Goal: Task Accomplishment & Management: Manage account settings

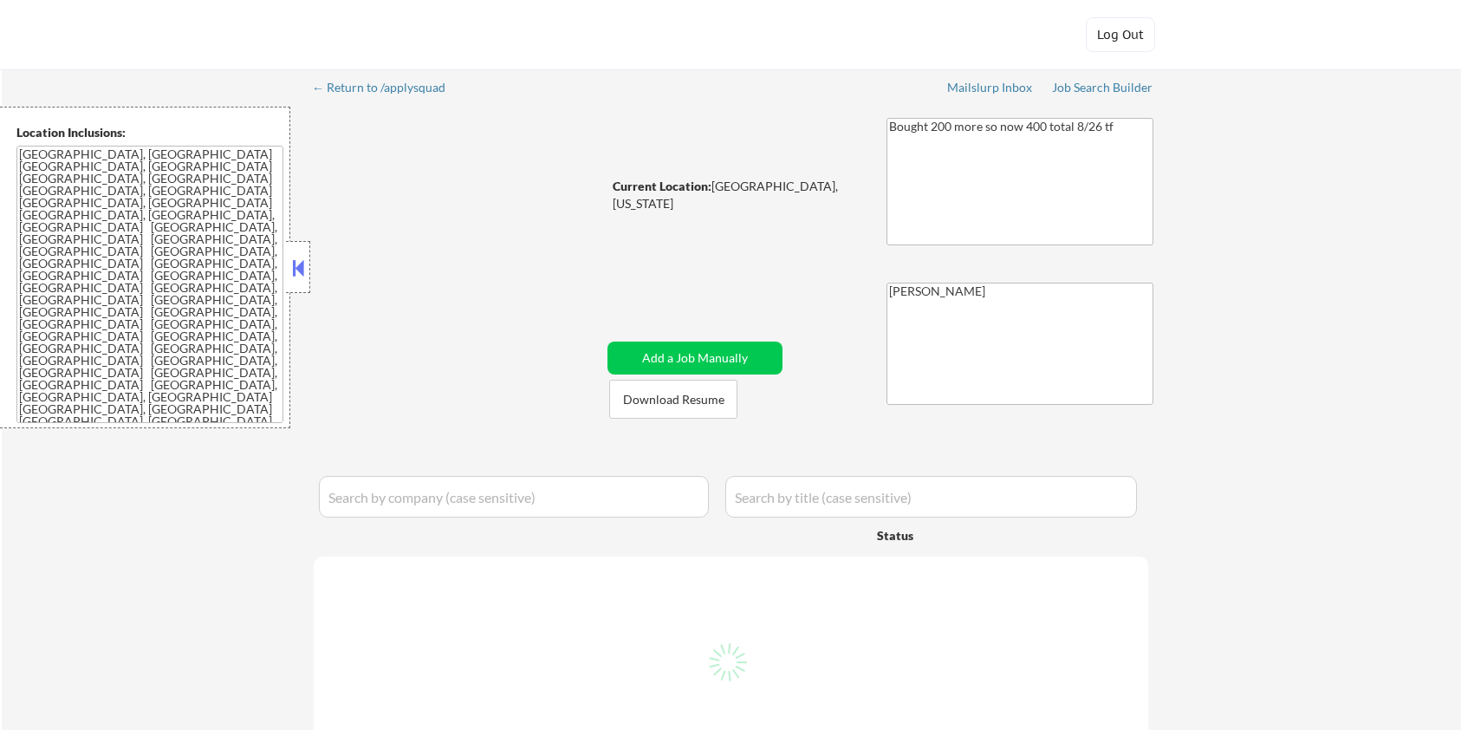
select select ""pending""
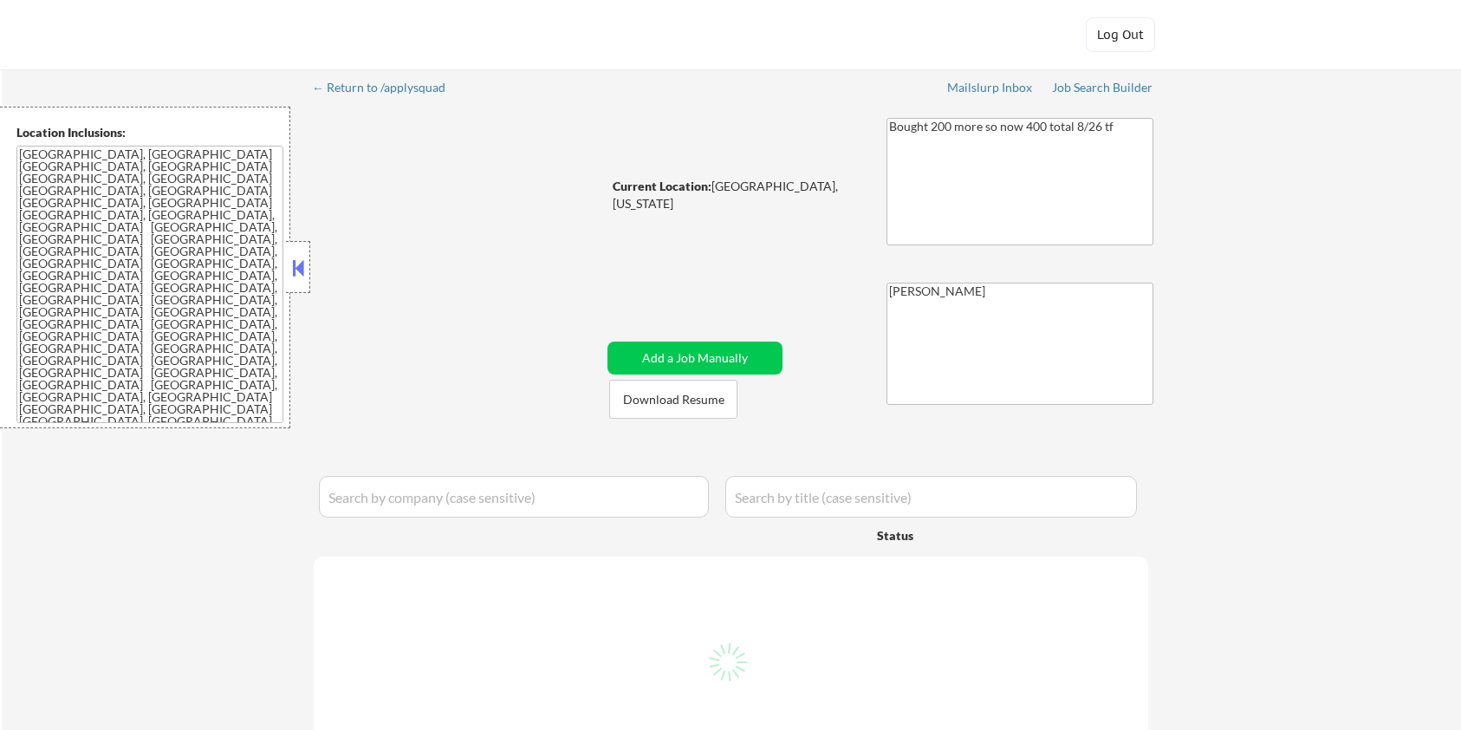
select select ""pending""
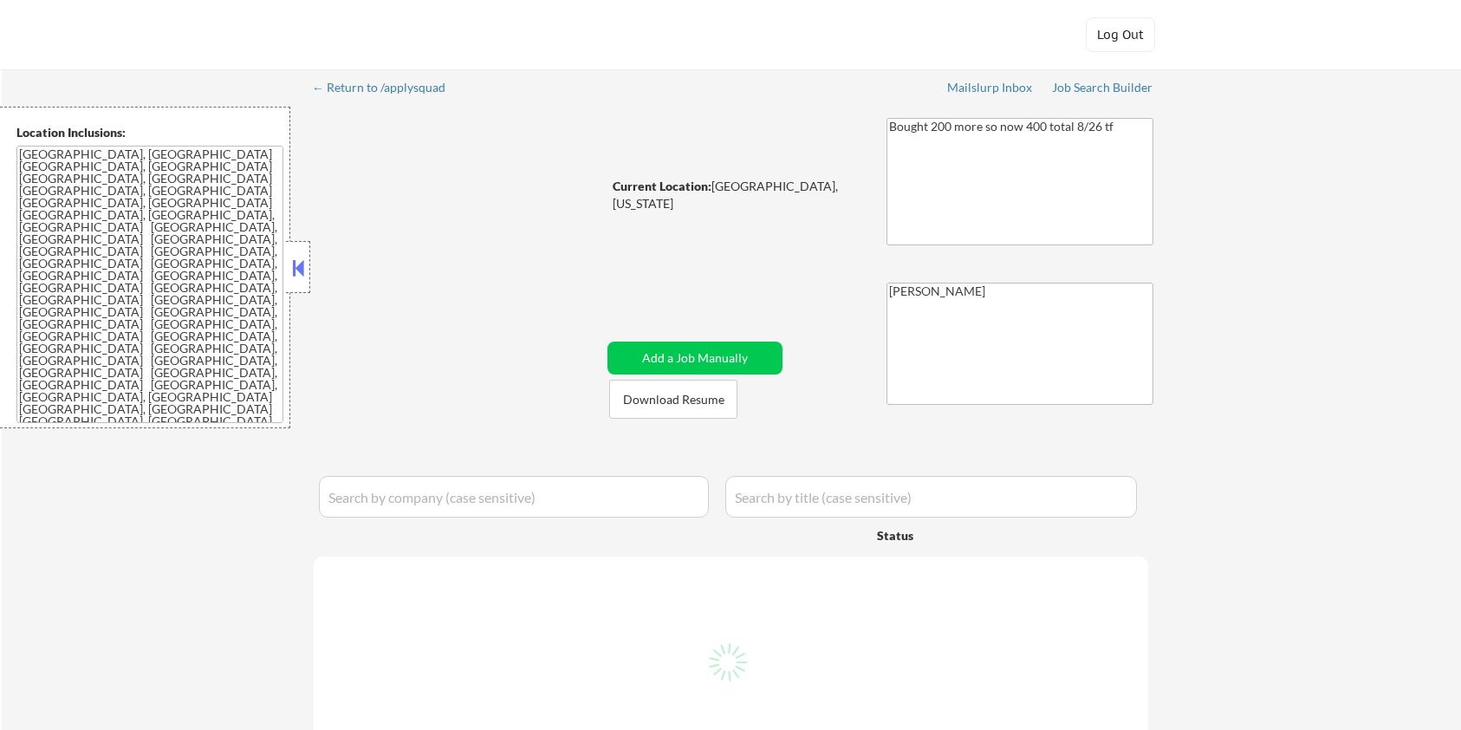
select select ""pending""
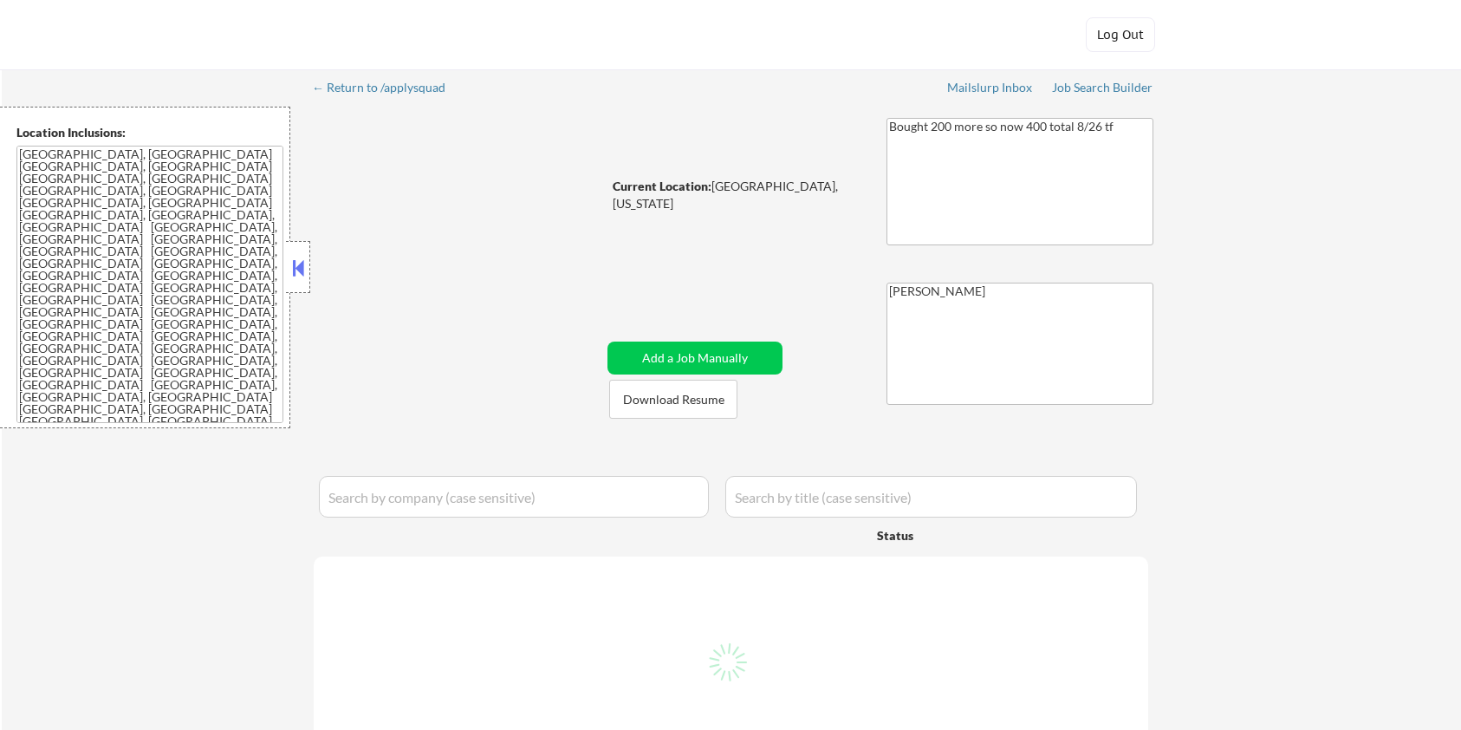
select select ""pending""
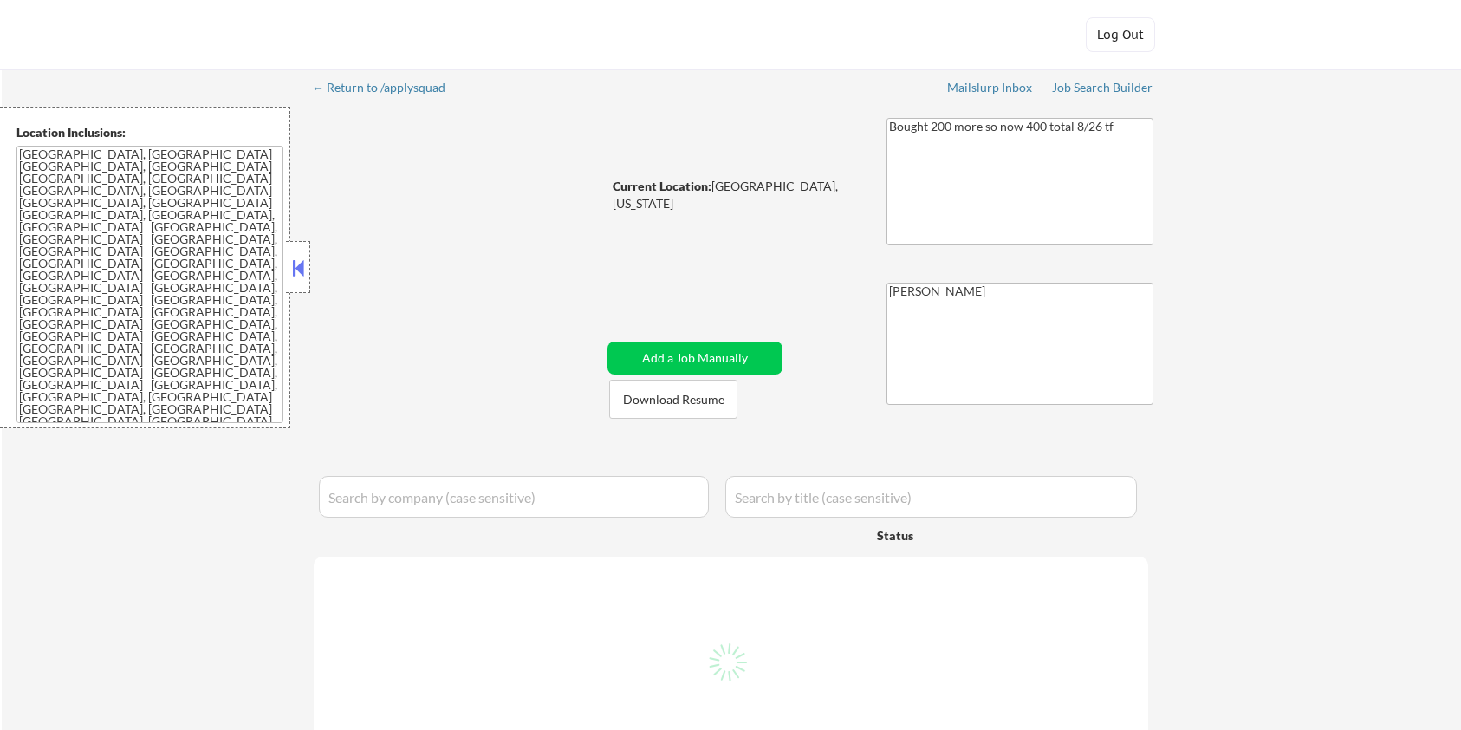
select select ""pending""
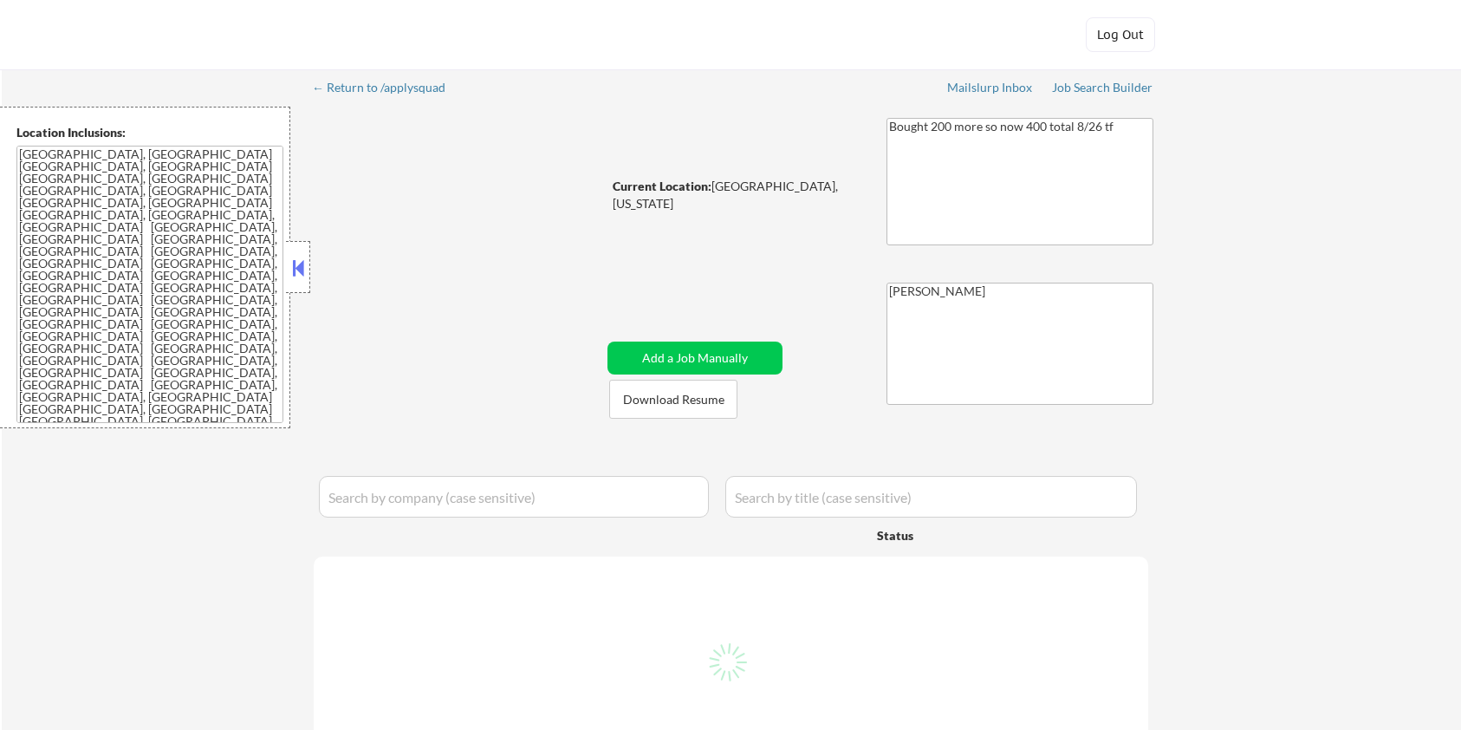
select select ""pending""
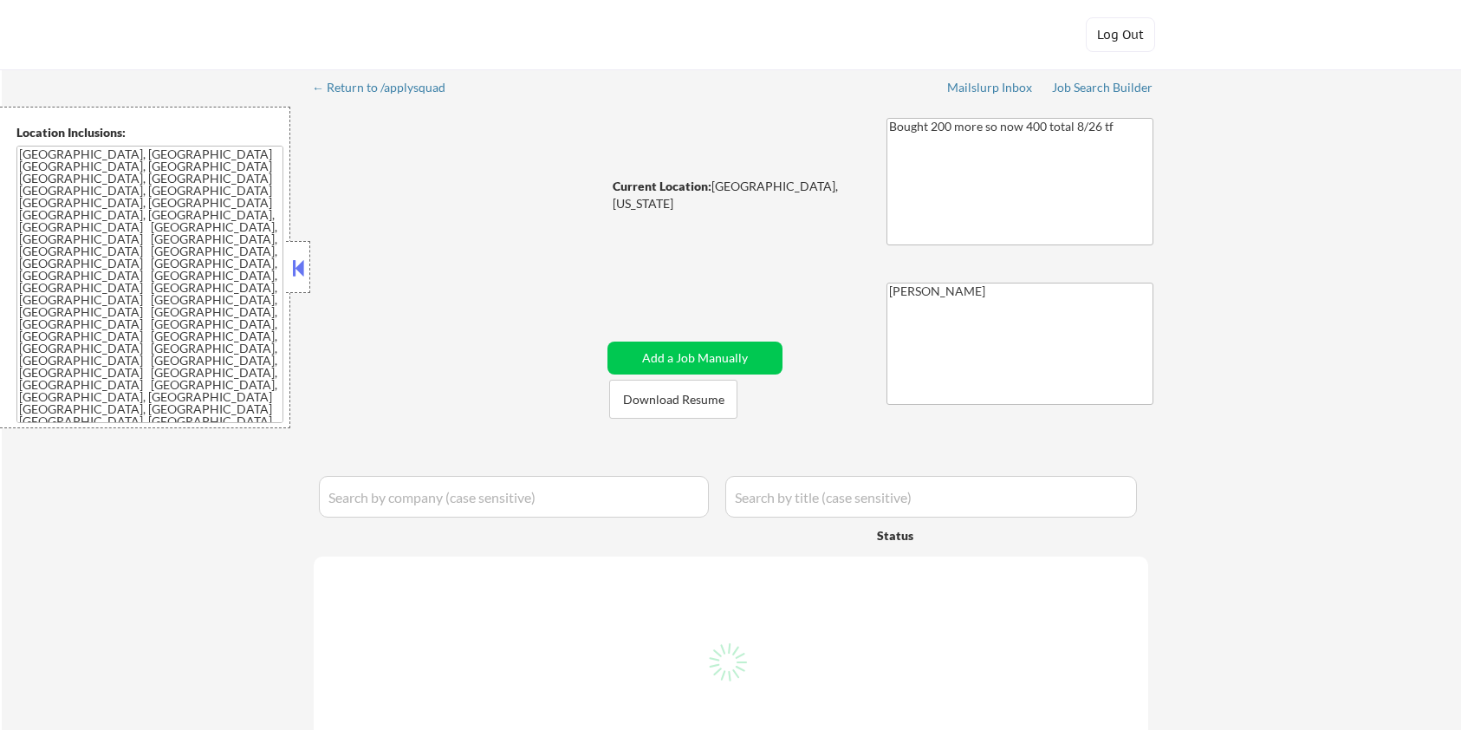
select select ""pending""
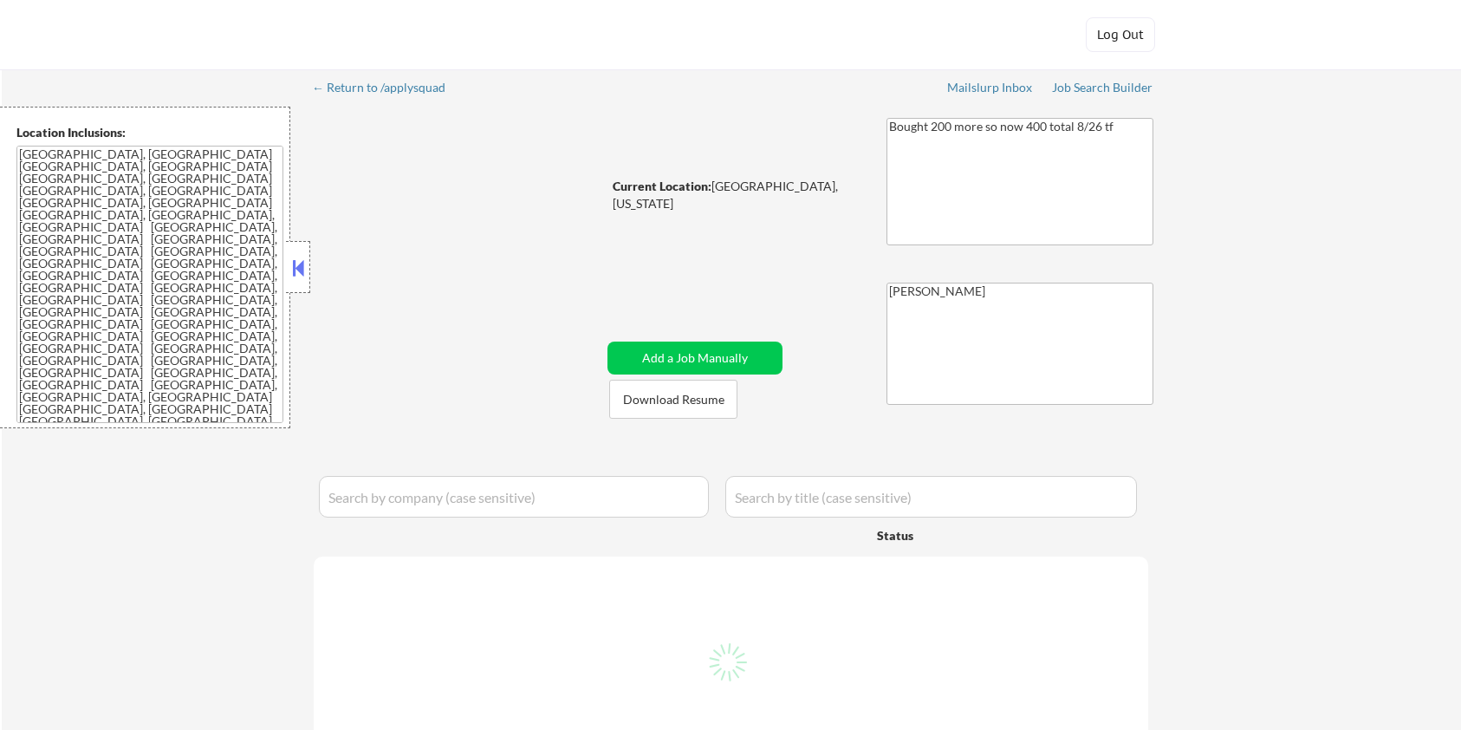
select select ""pending""
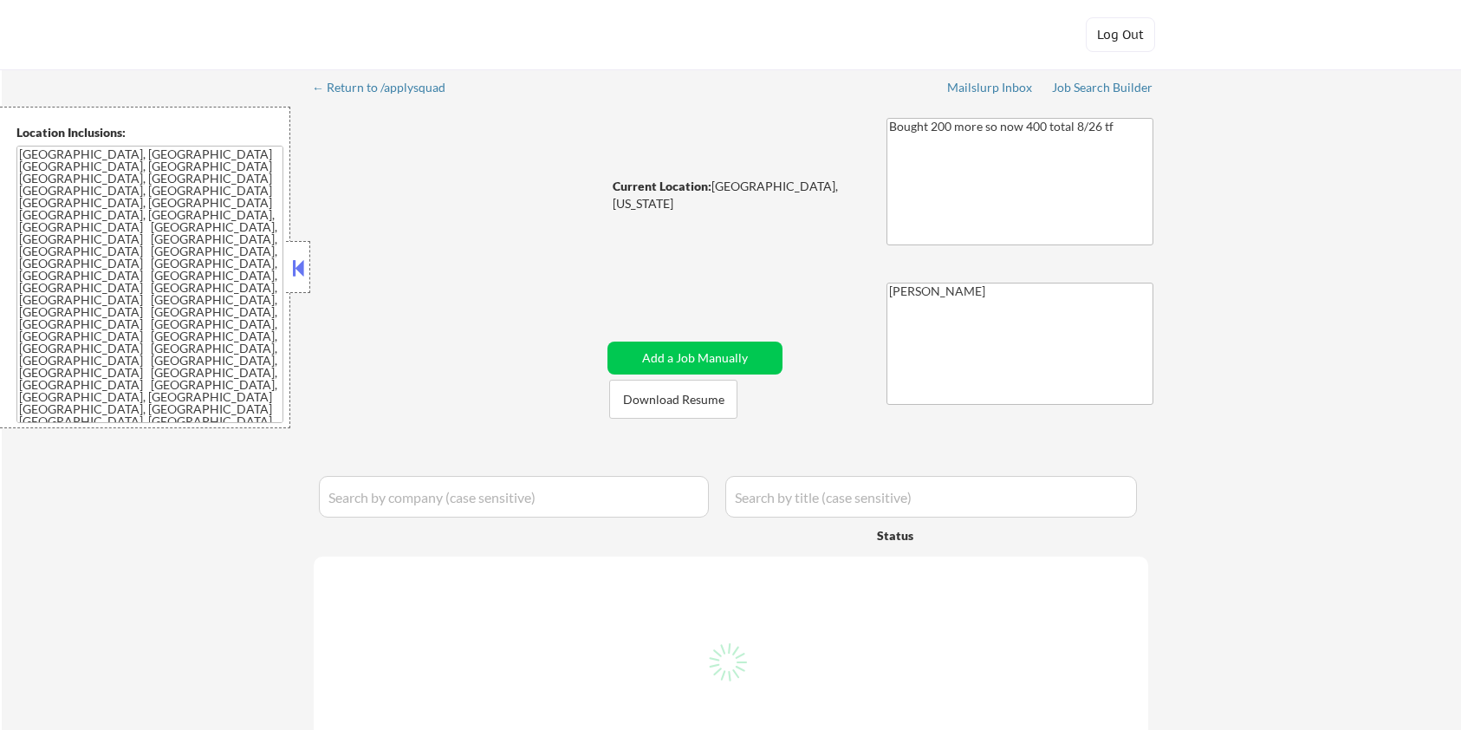
select select ""pending""
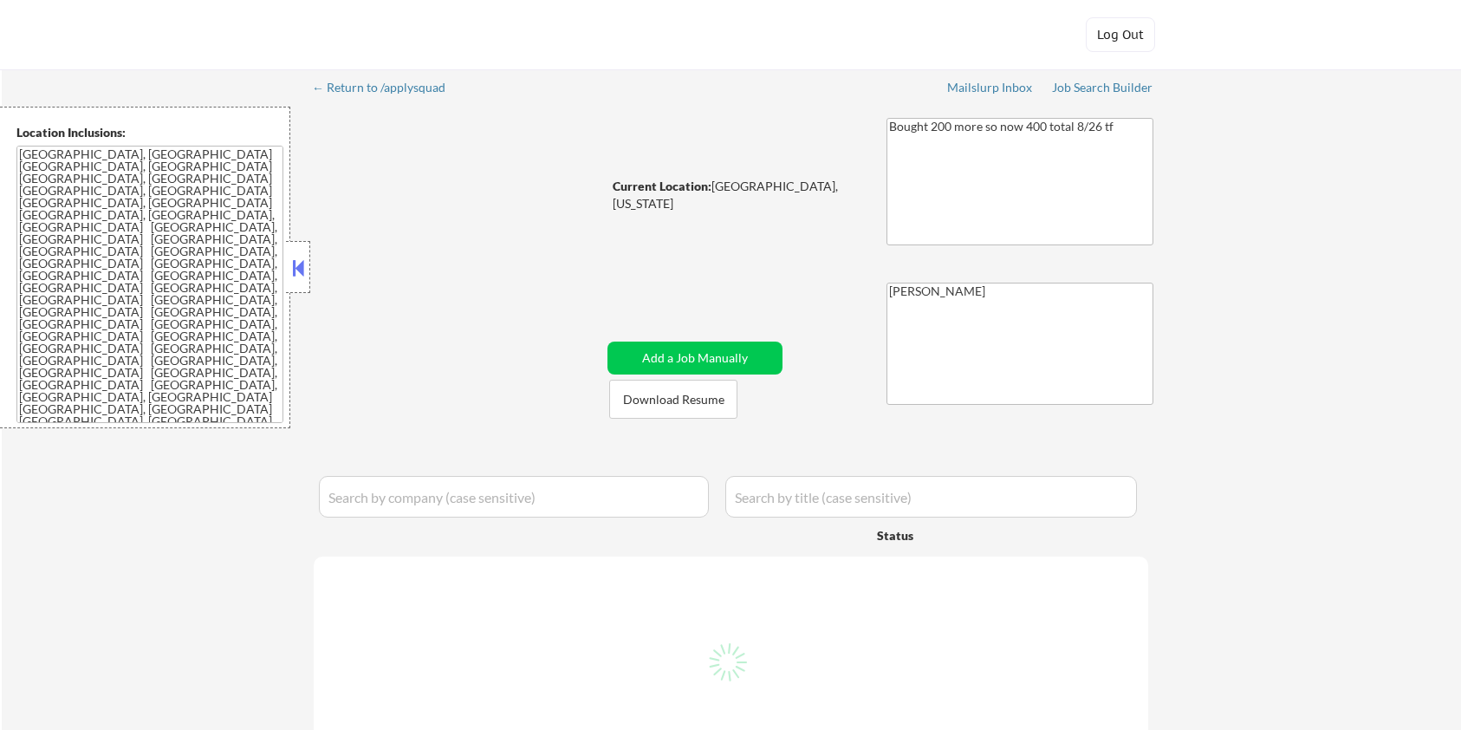
select select ""pending""
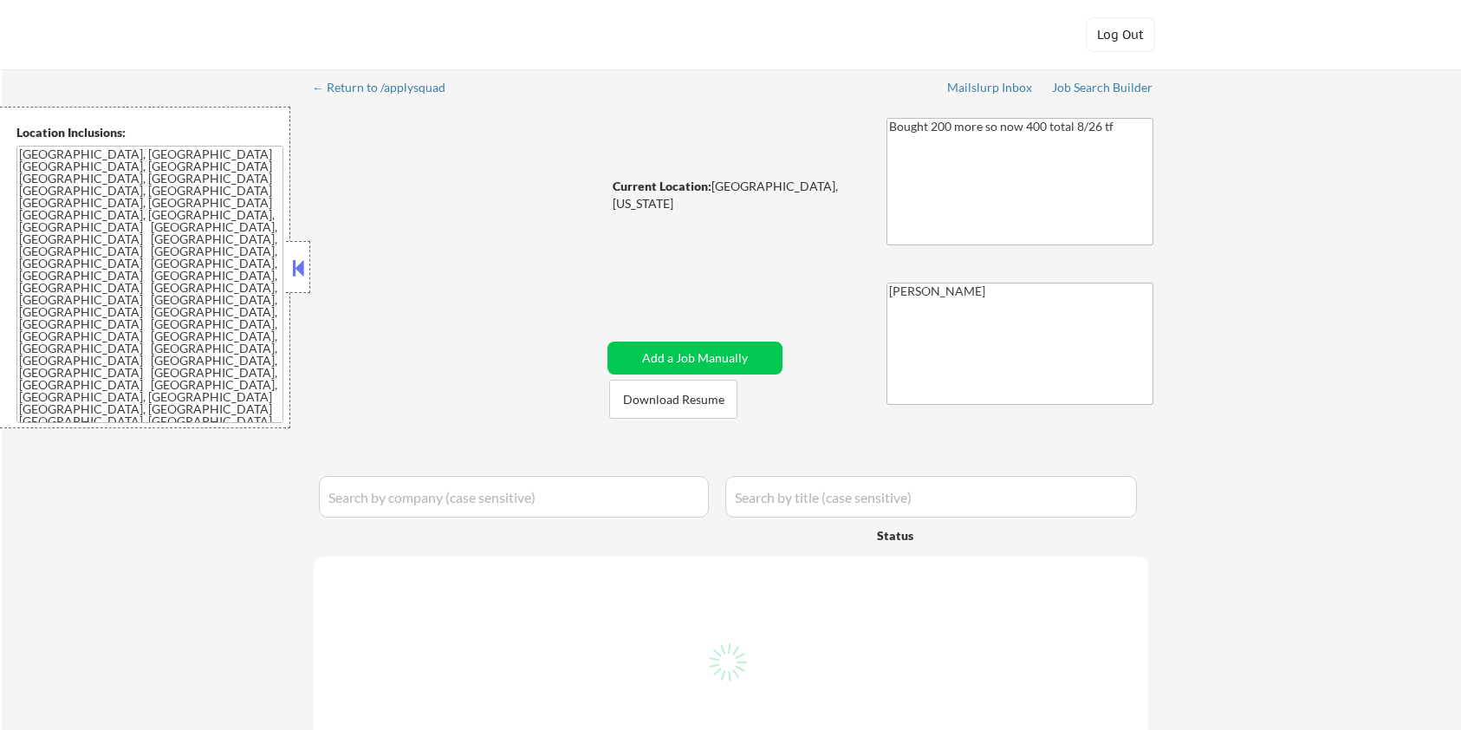
select select ""pending""
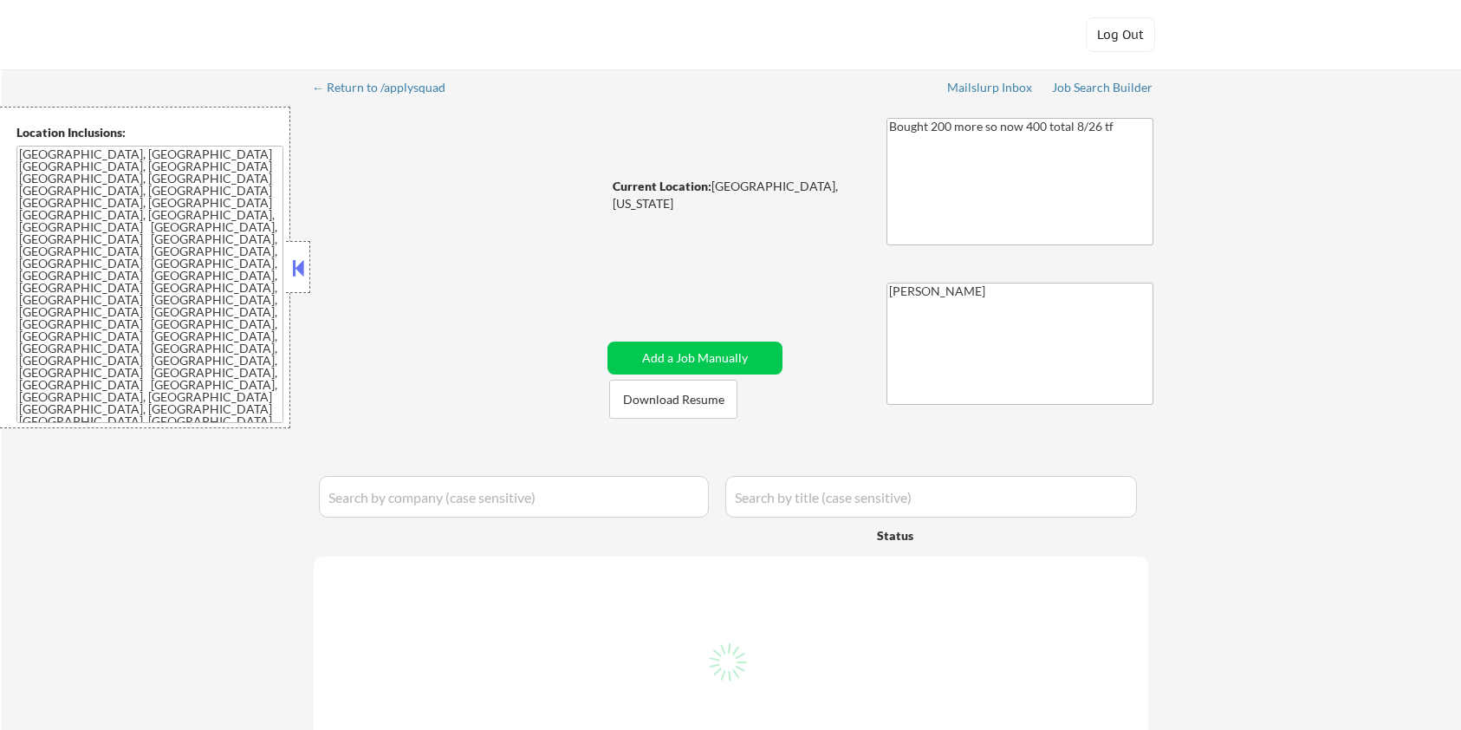
select select ""pending""
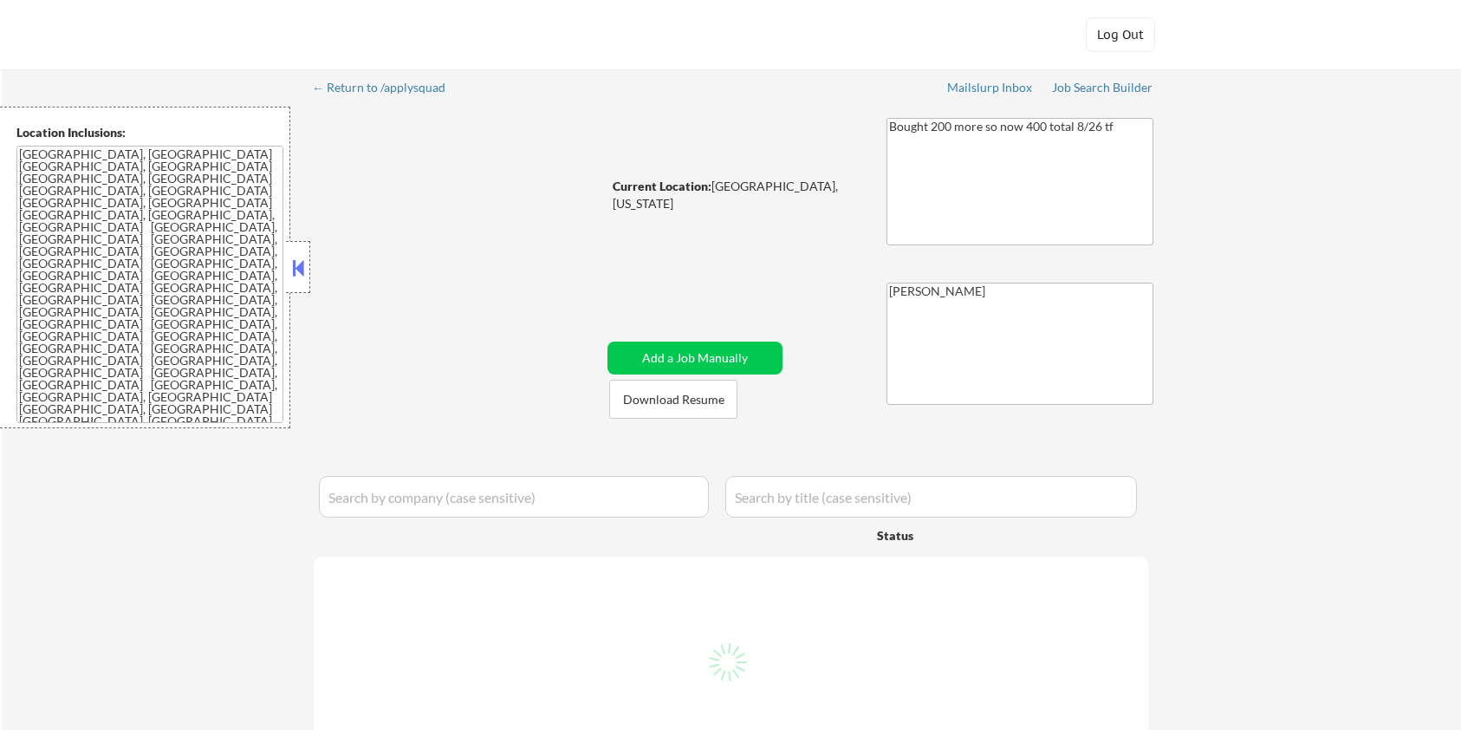
select select ""pending""
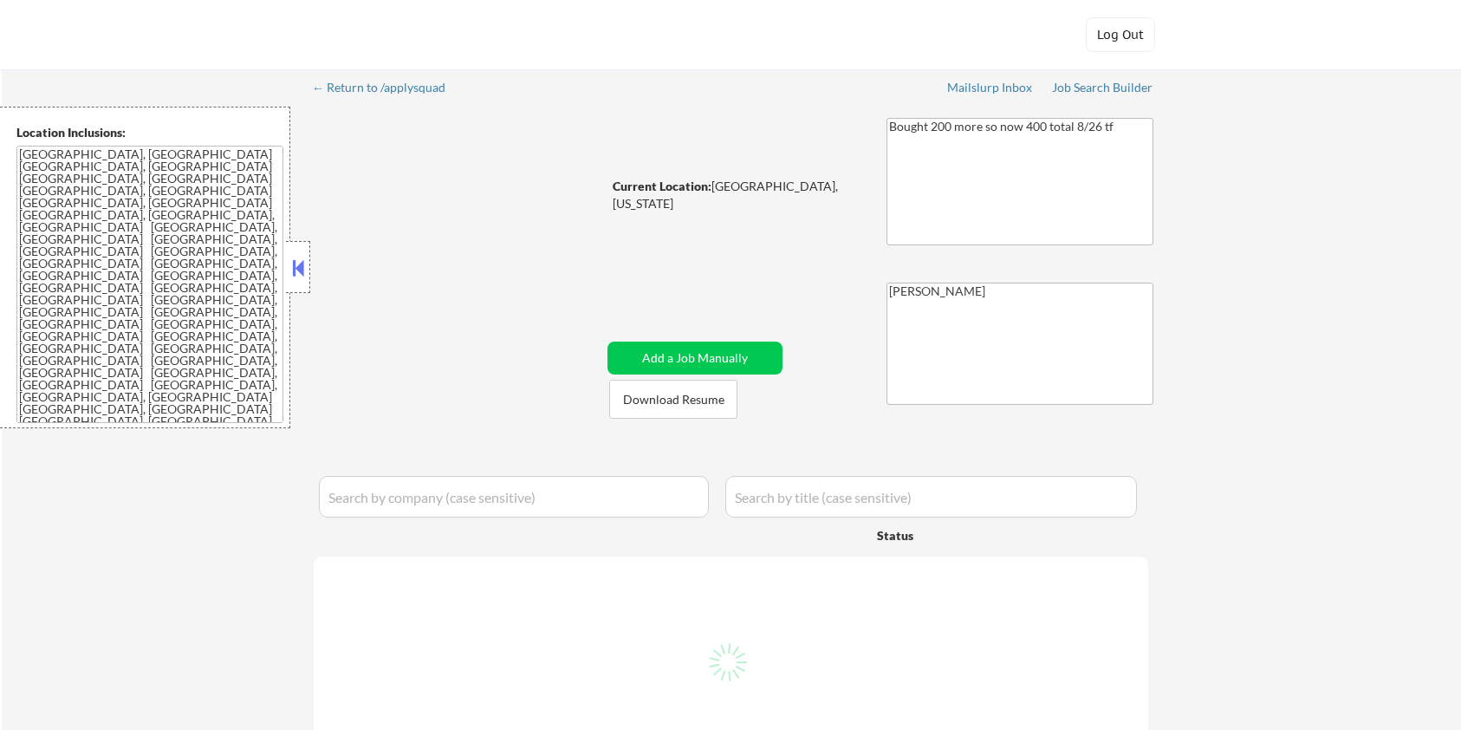
select select ""pending""
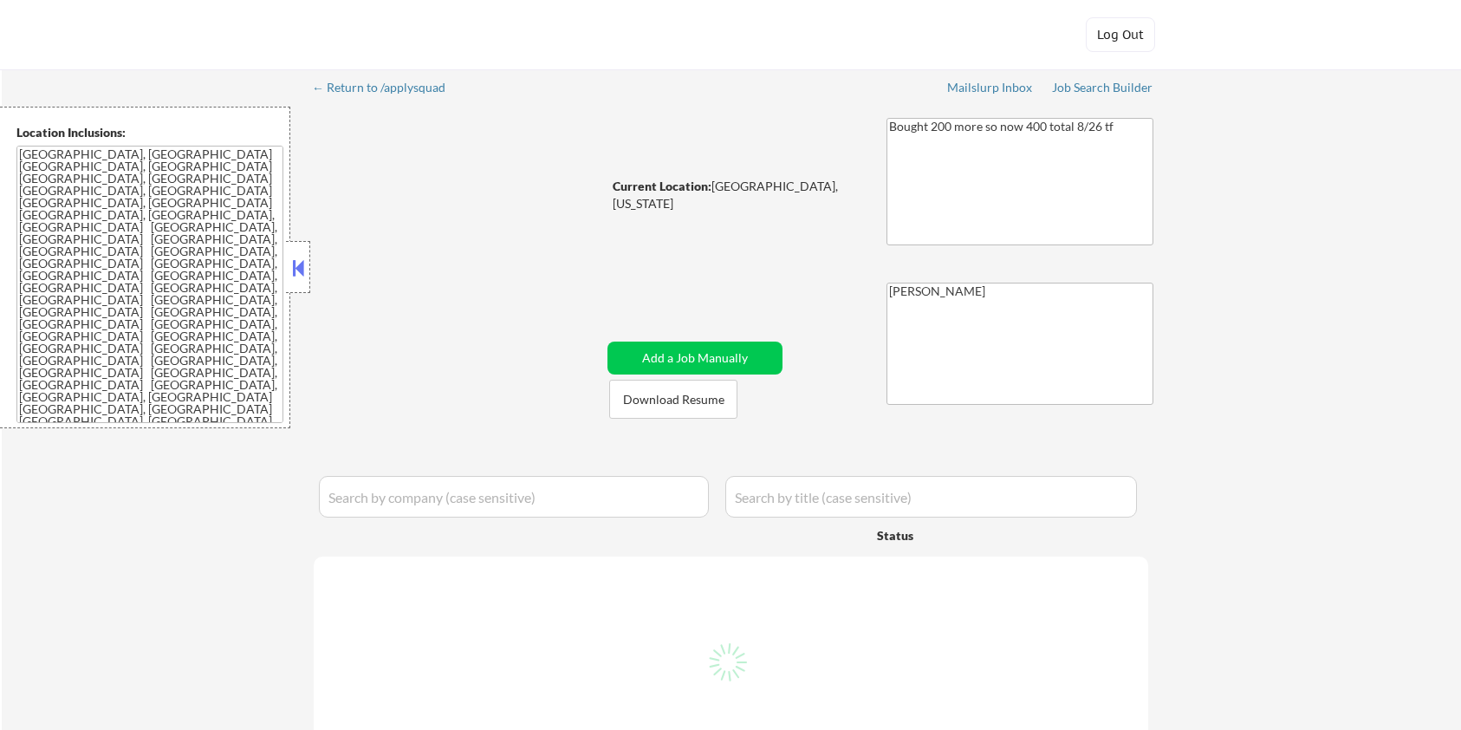
select select ""pending""
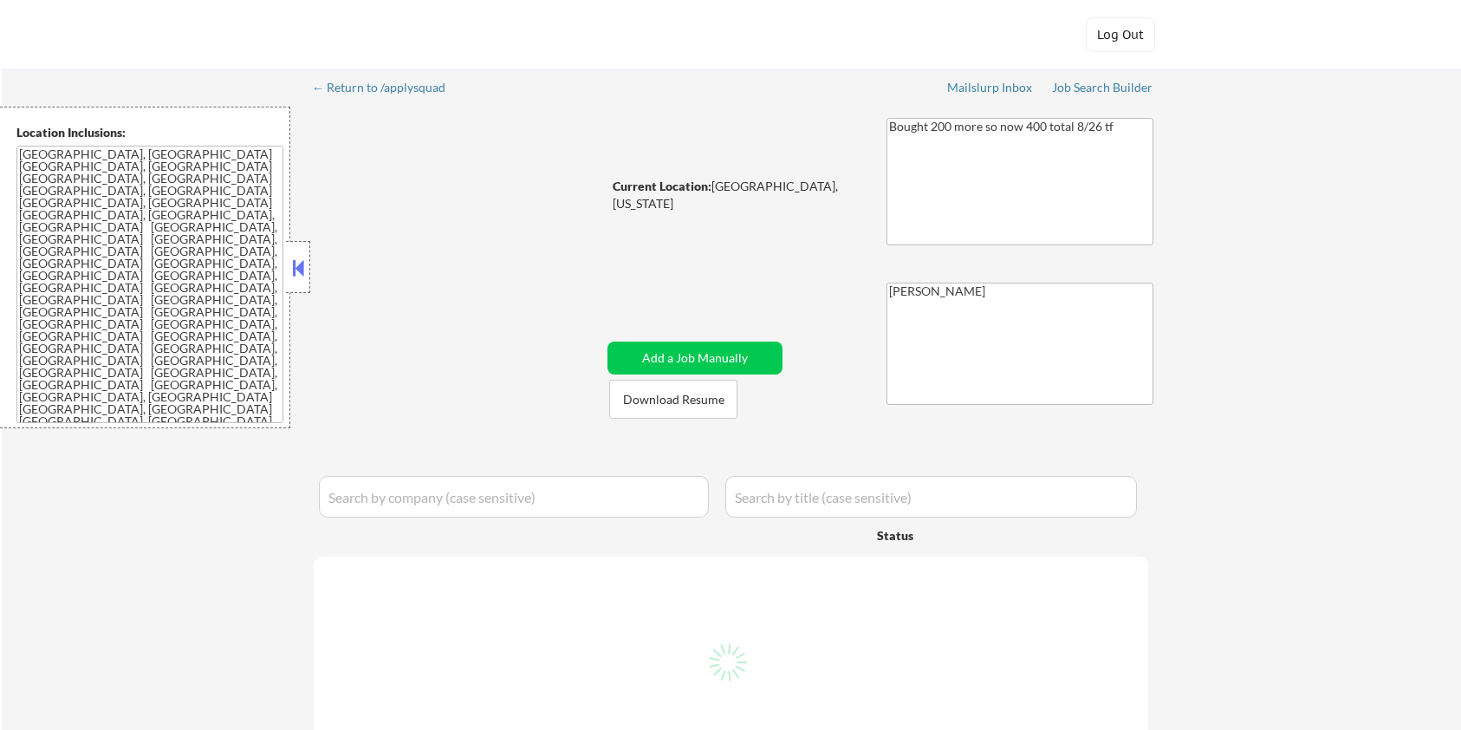
select select ""pending""
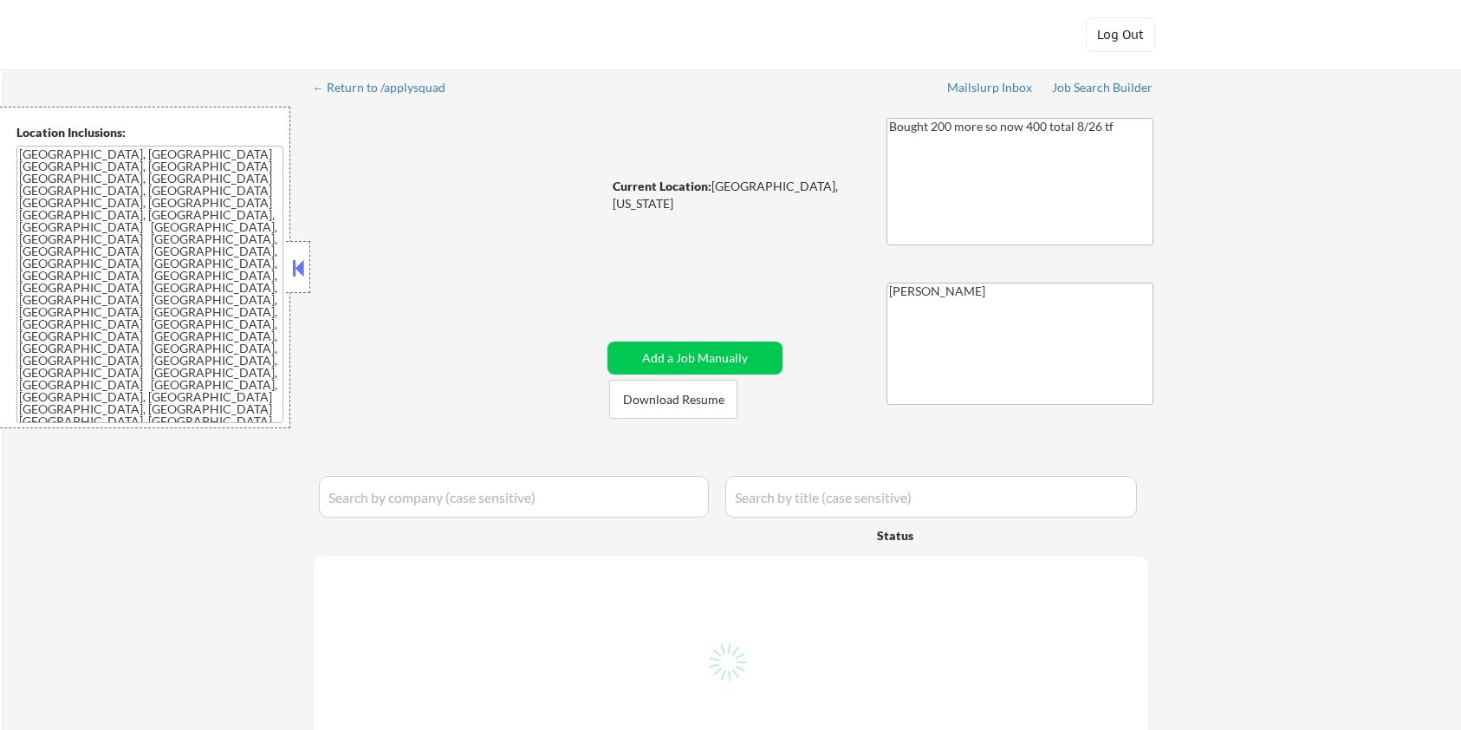
select select ""pending""
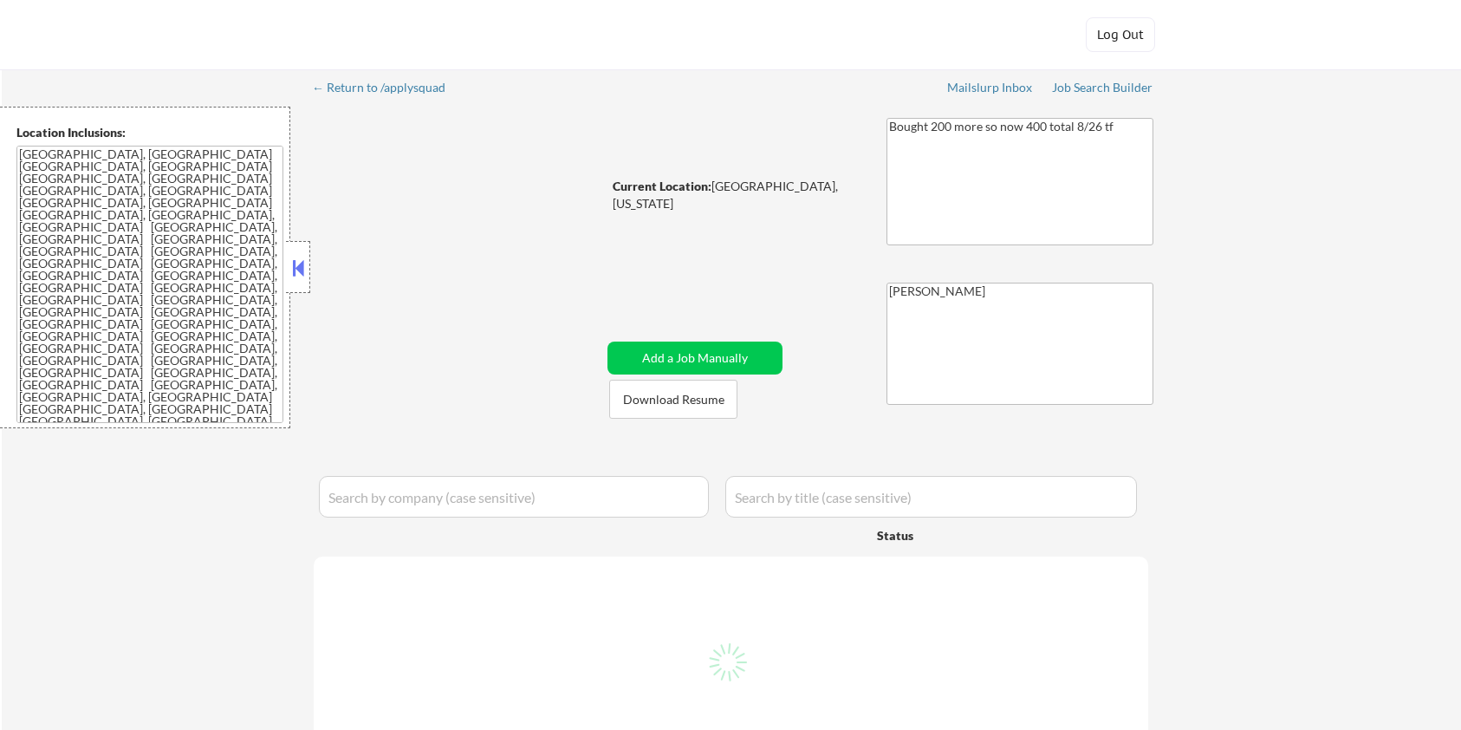
select select ""pending""
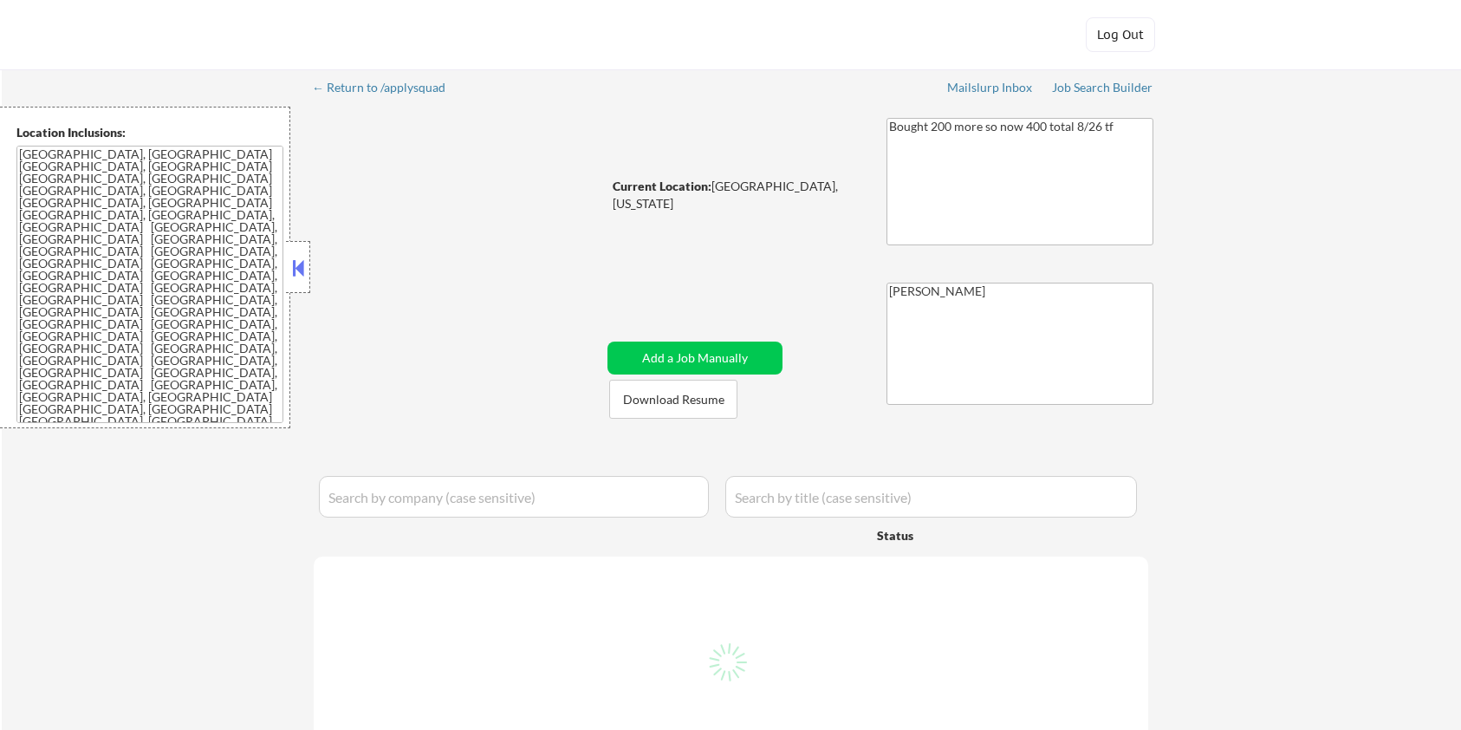
select select ""pending""
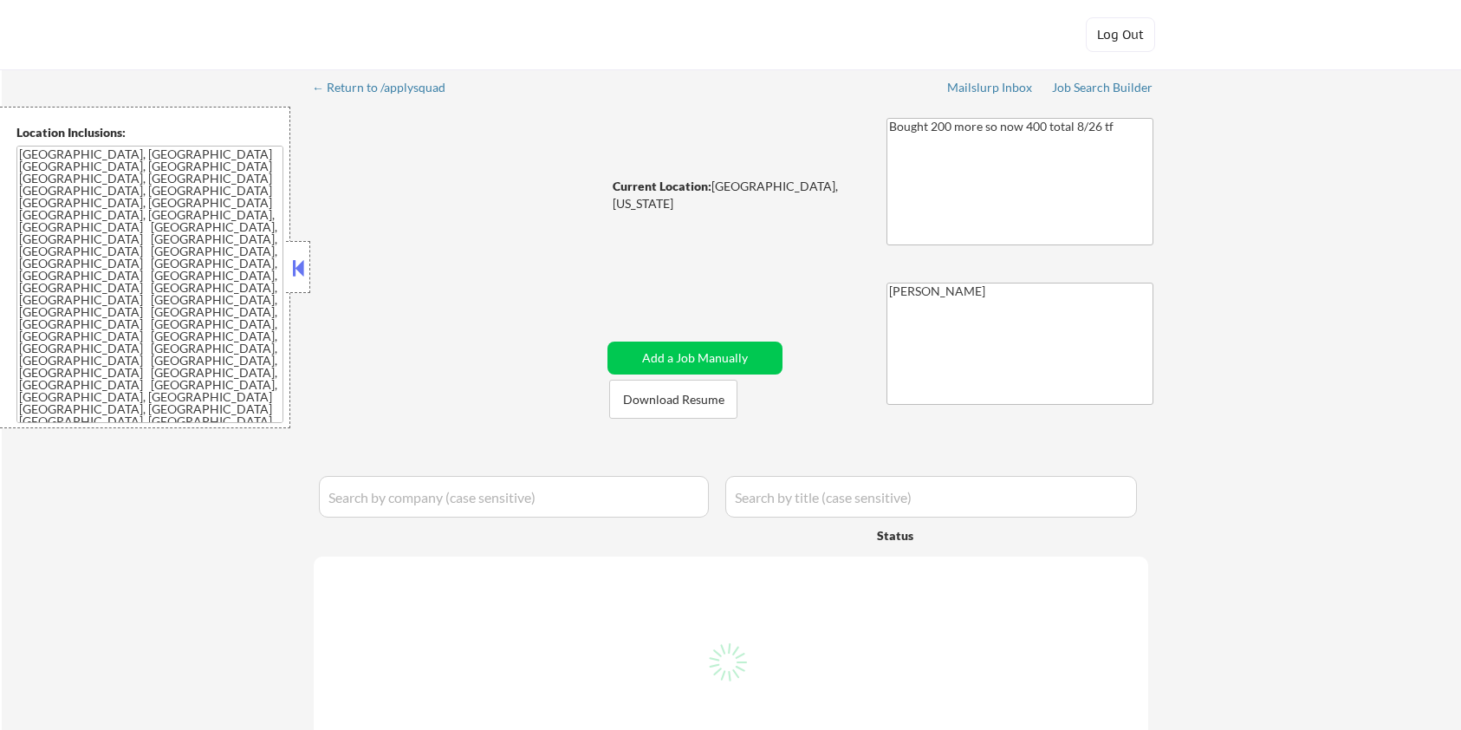
select select ""pending""
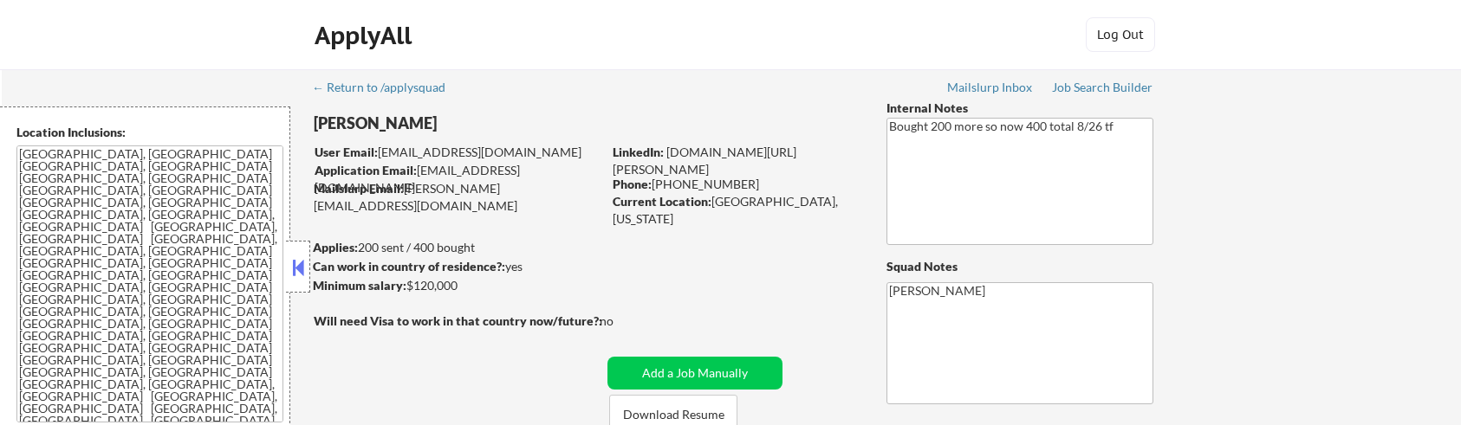
select select ""pending""
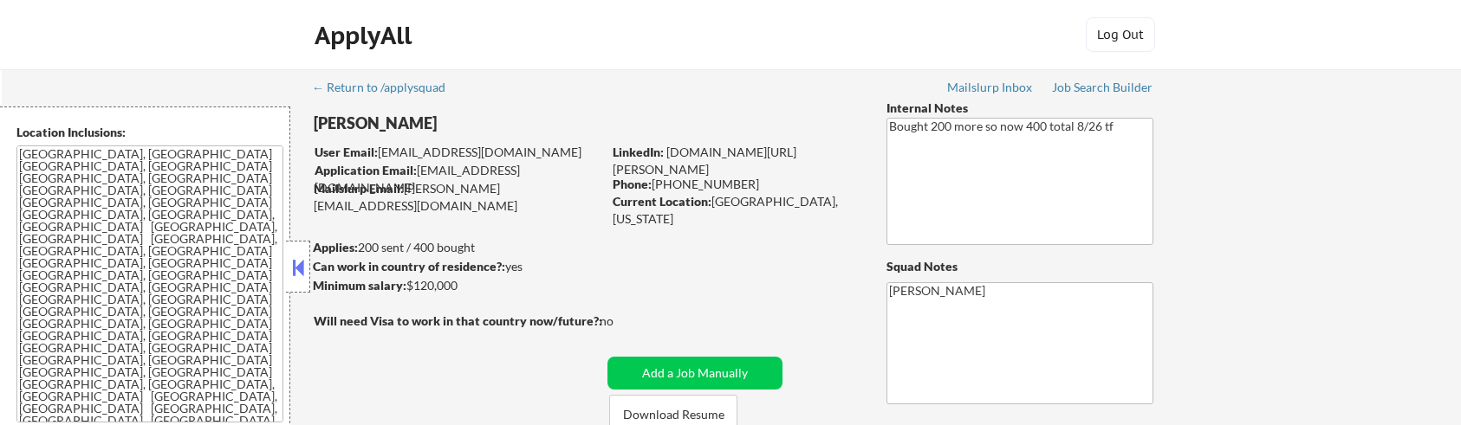
select select ""pending""
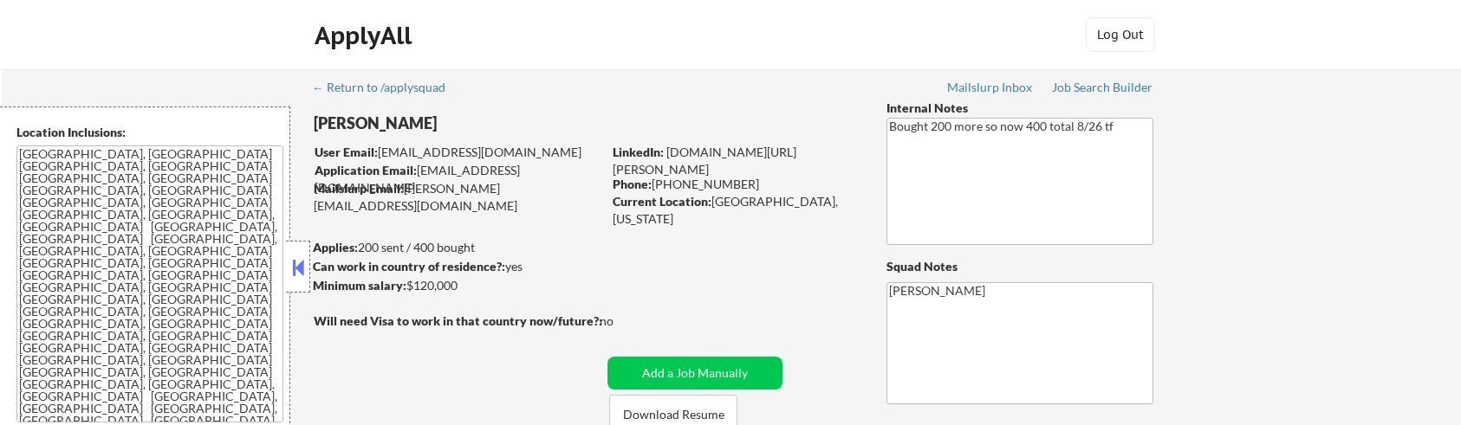
select select ""pending""
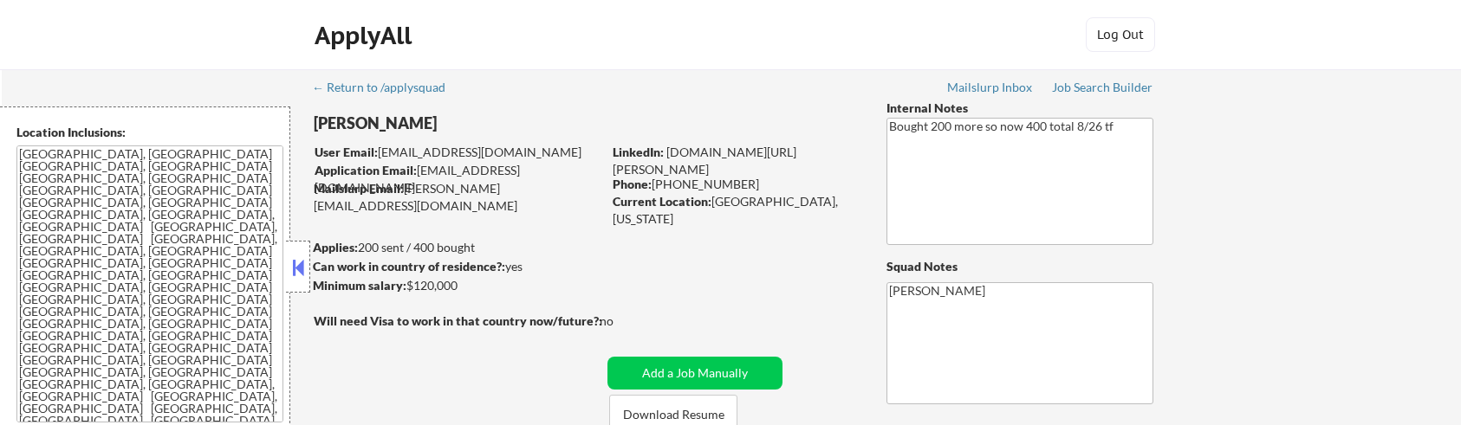
select select ""pending""
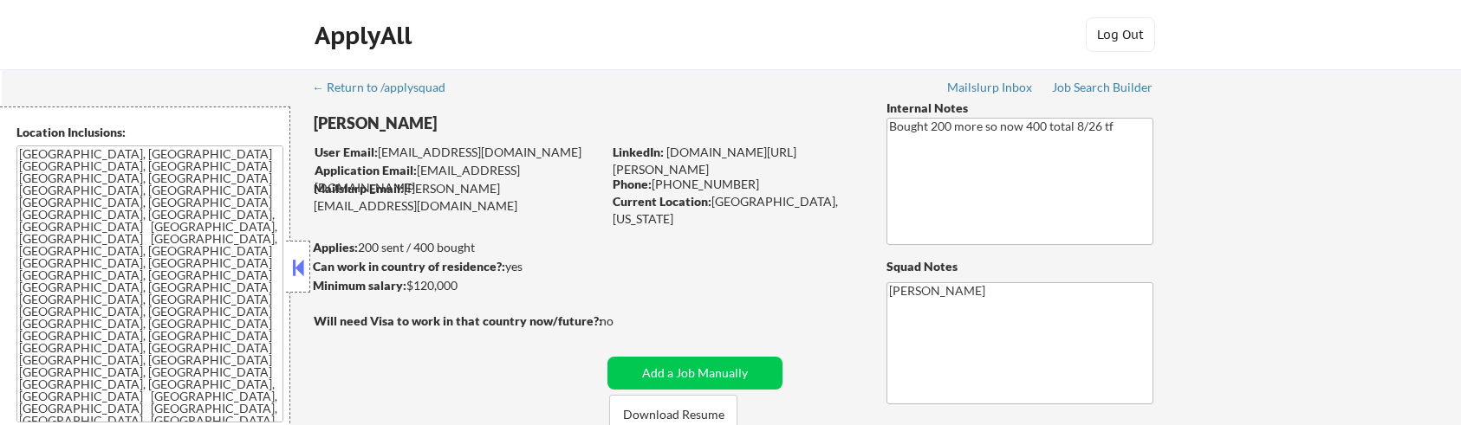
select select ""pending""
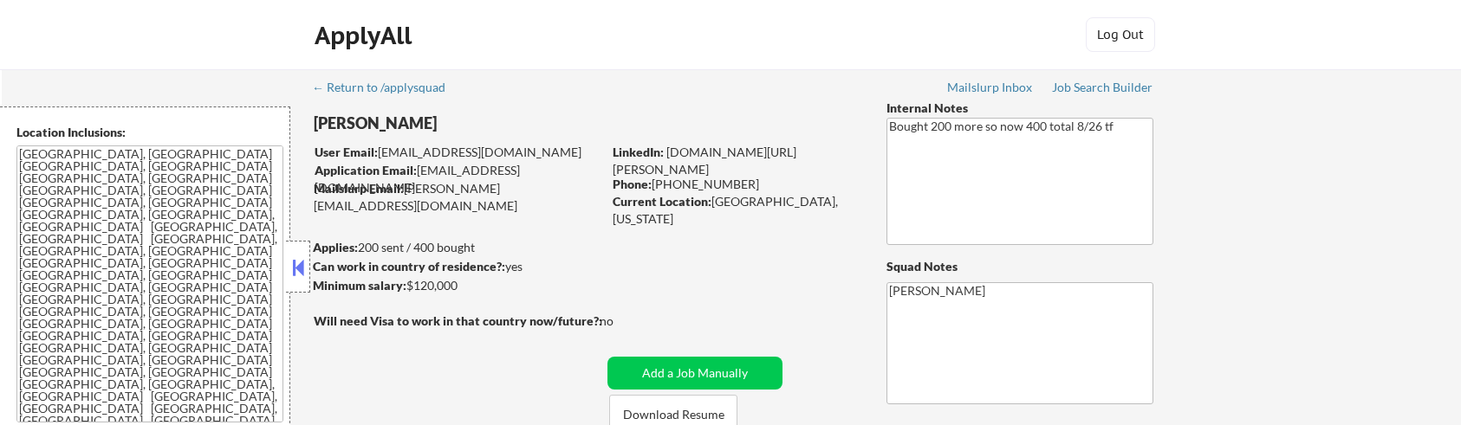
select select ""pending""
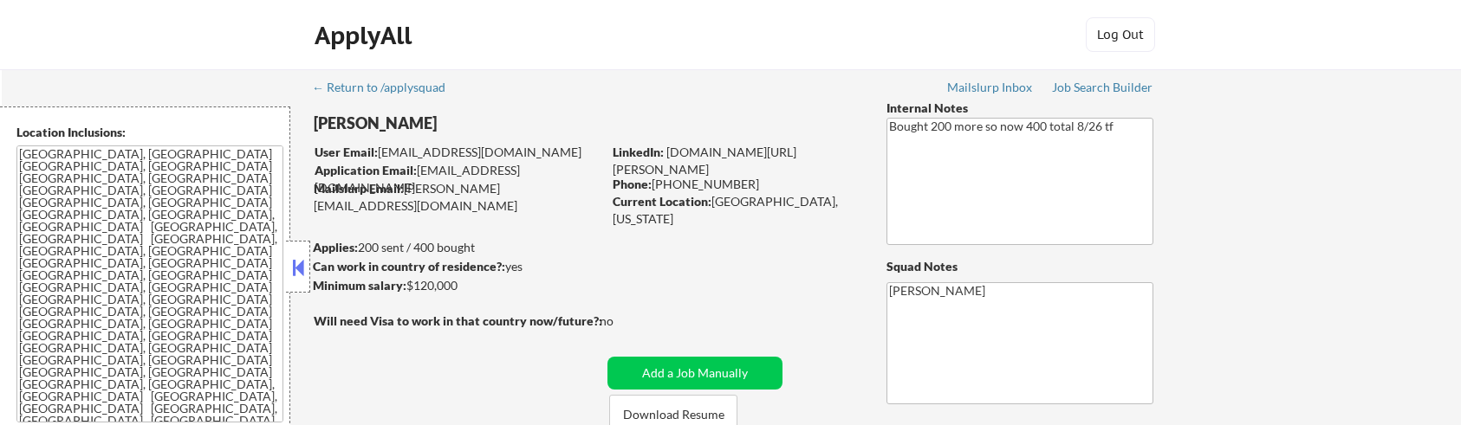
select select ""pending""
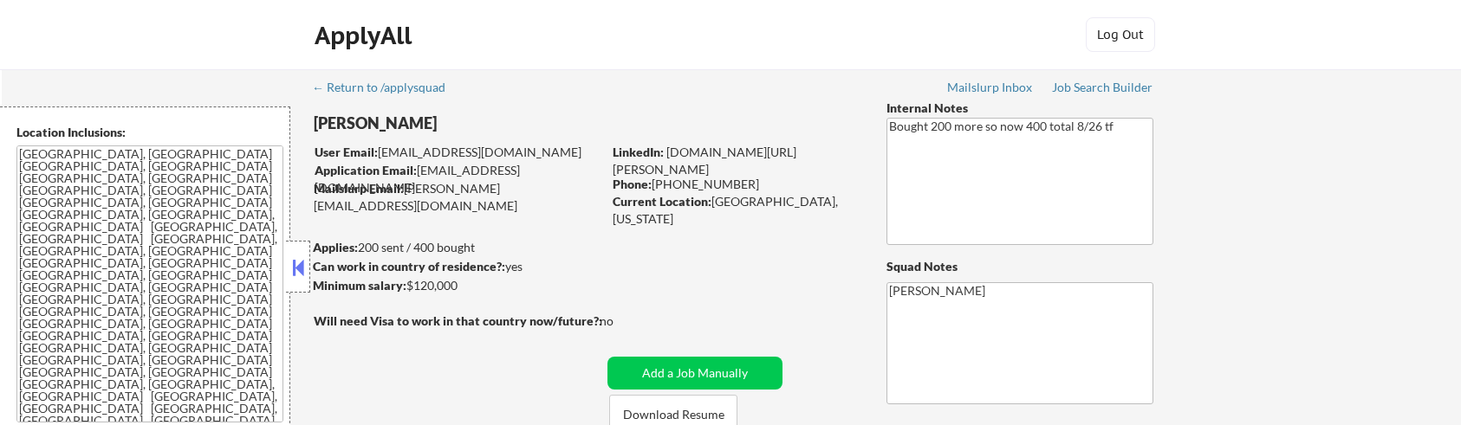
select select ""pending""
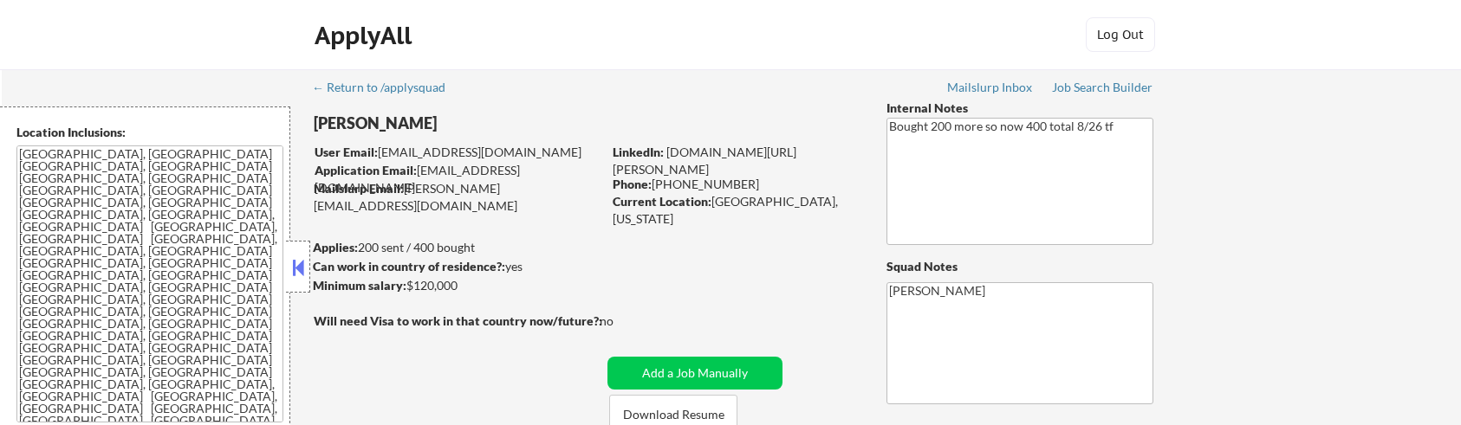
select select ""pending""
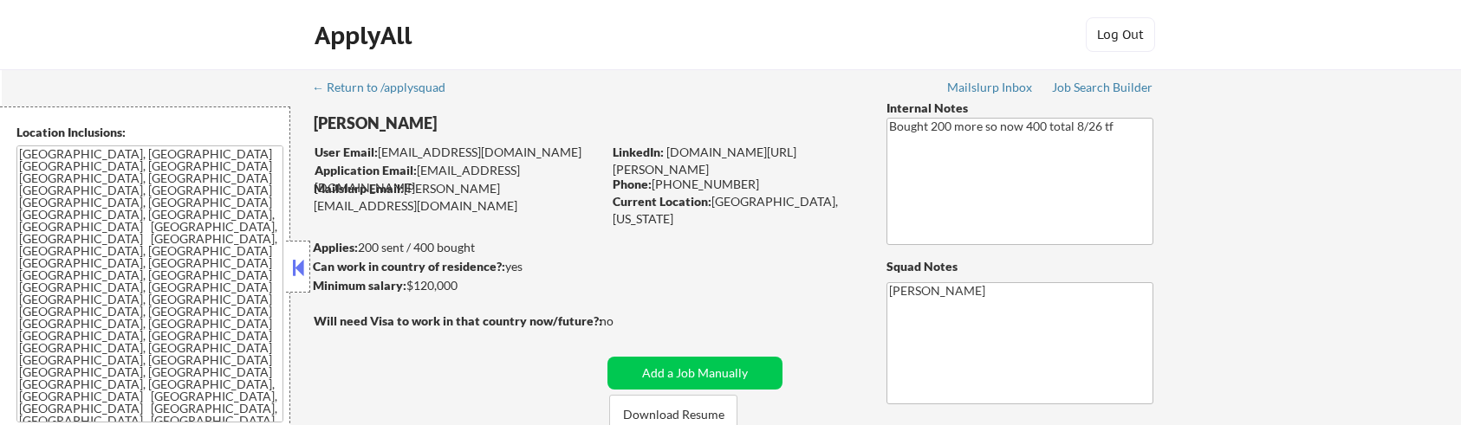
select select ""pending""
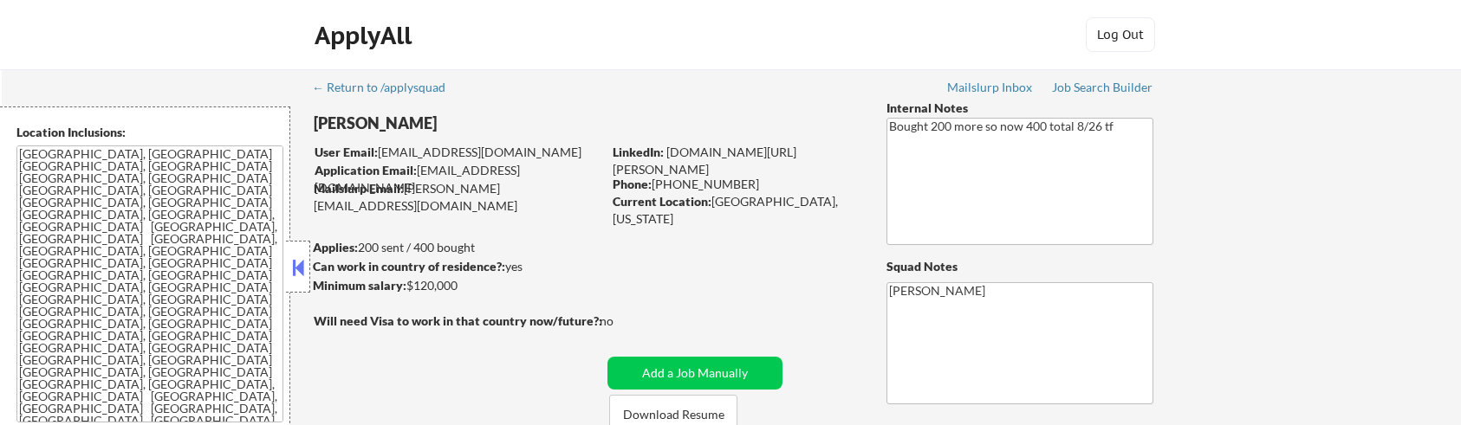
select select ""pending""
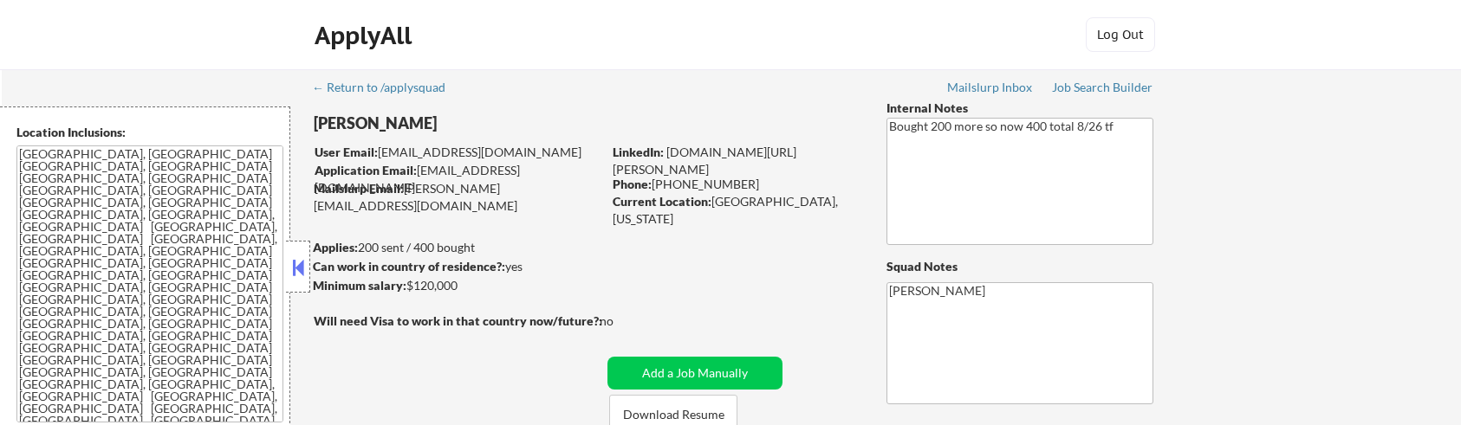
select select ""pending""
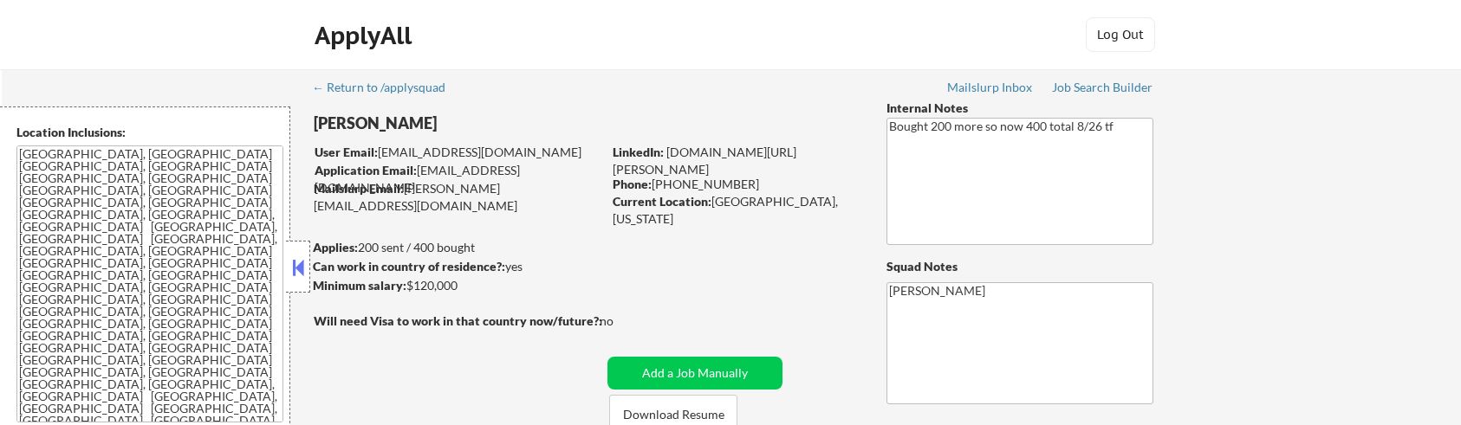
select select ""pending""
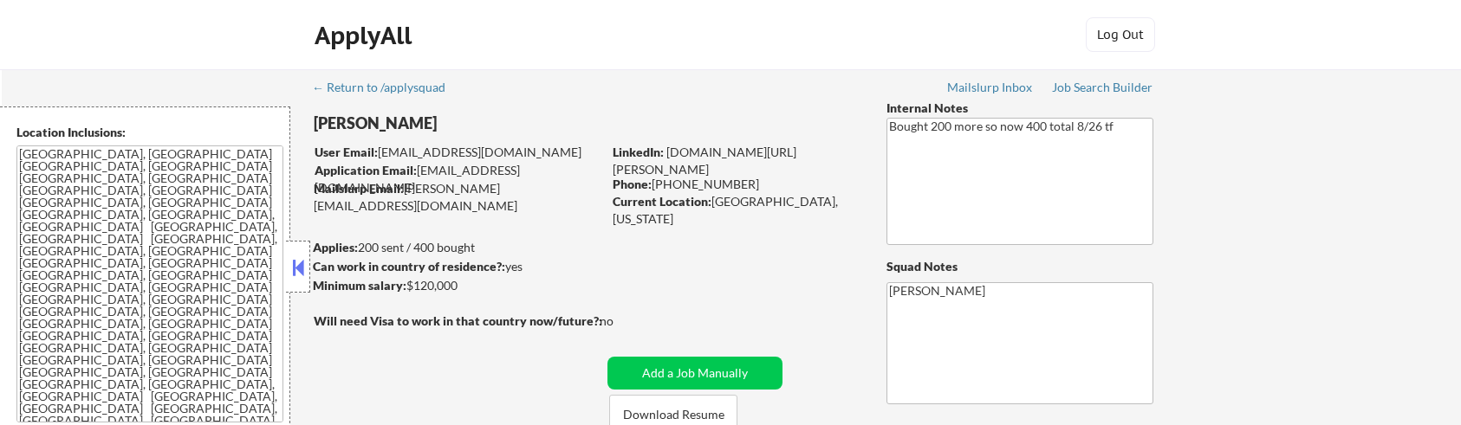
select select ""pending""
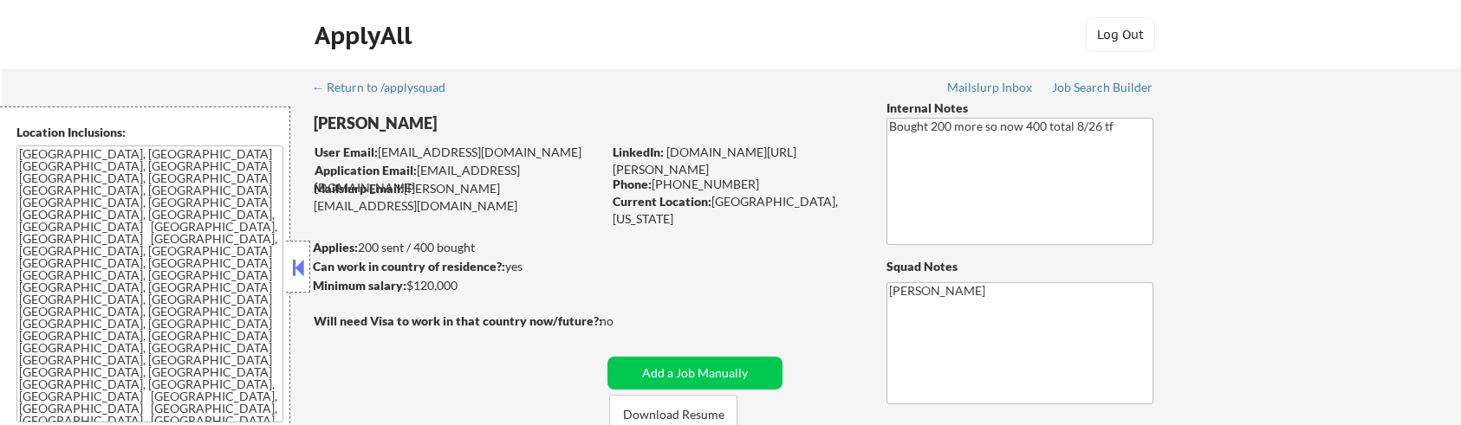
select select ""pending""
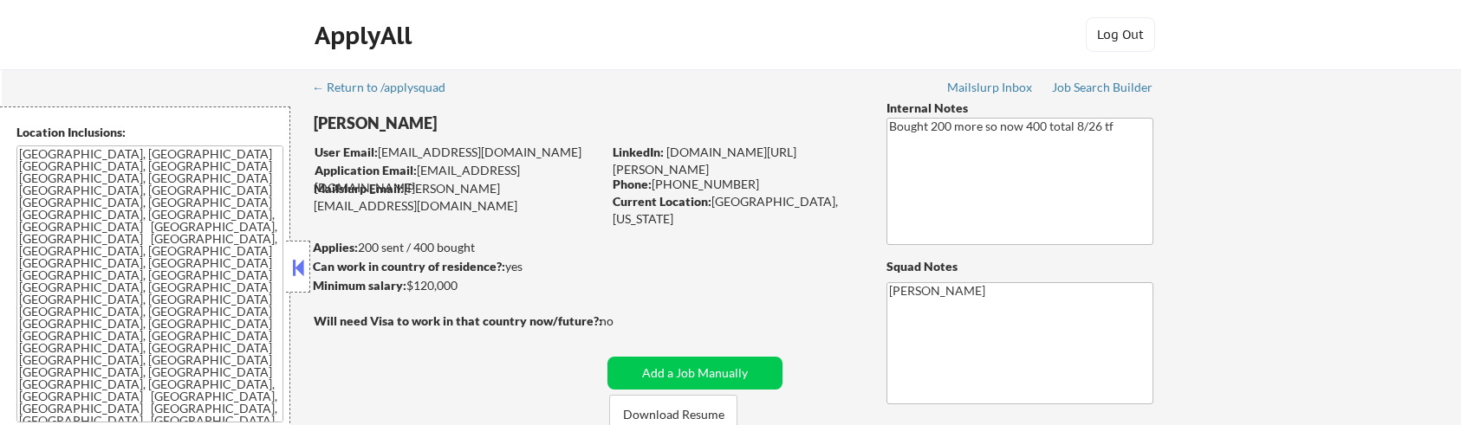
select select ""pending""
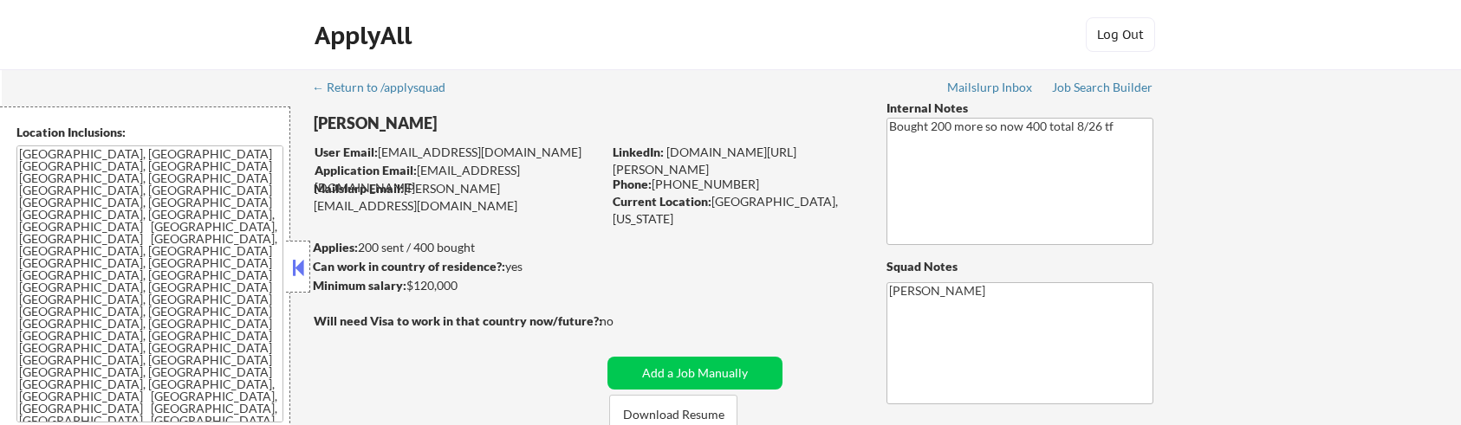
select select ""pending""
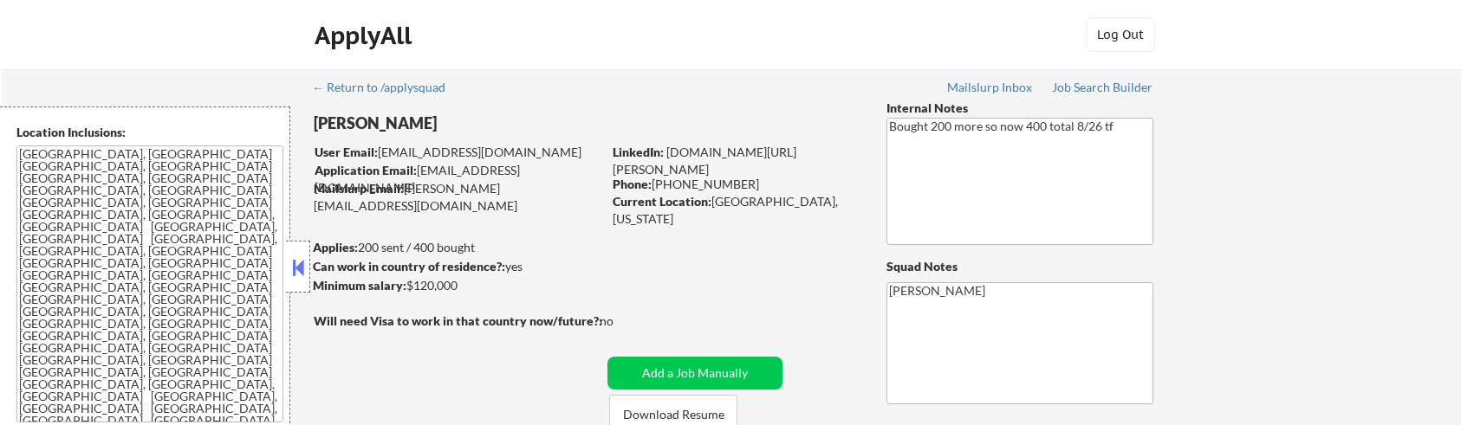
select select ""pending""
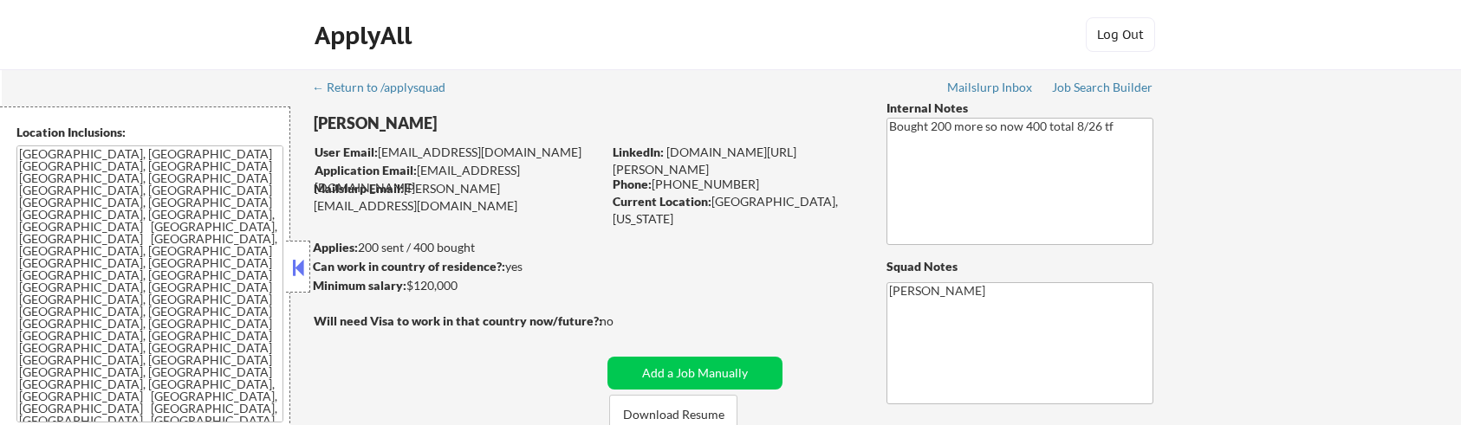
select select ""pending""
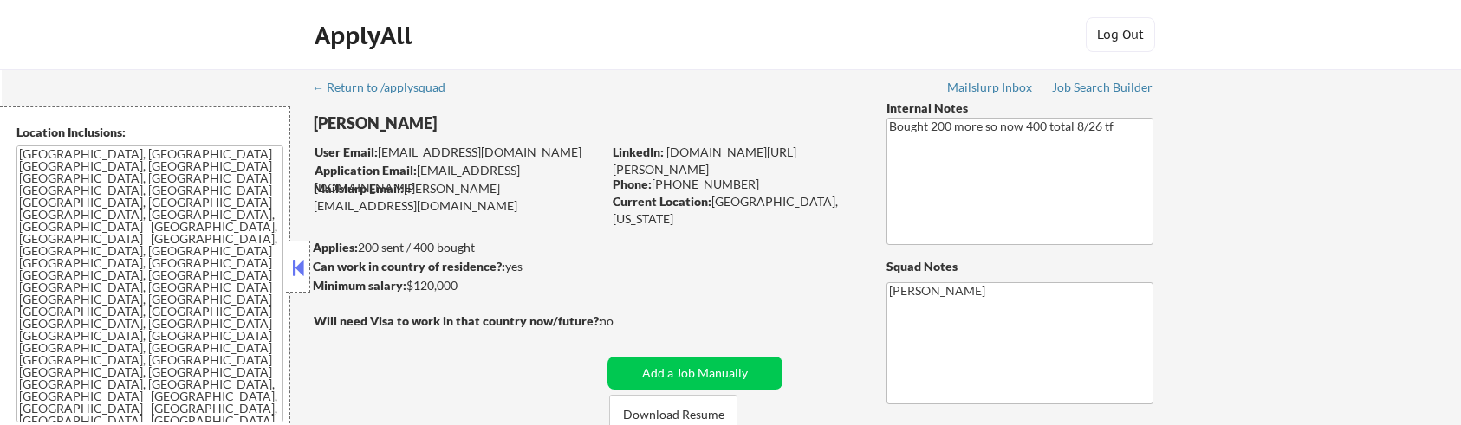
select select ""pending""
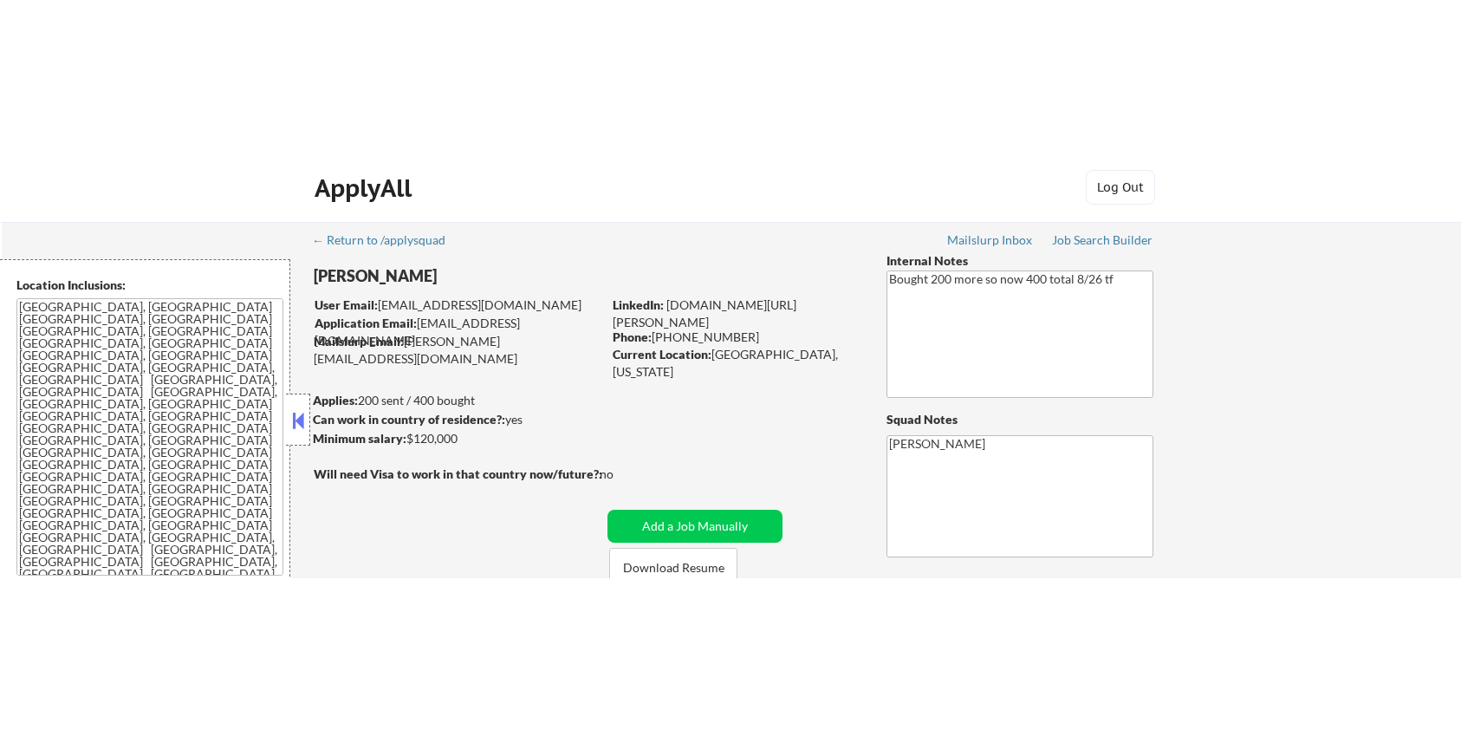
scroll to position [2050, 0]
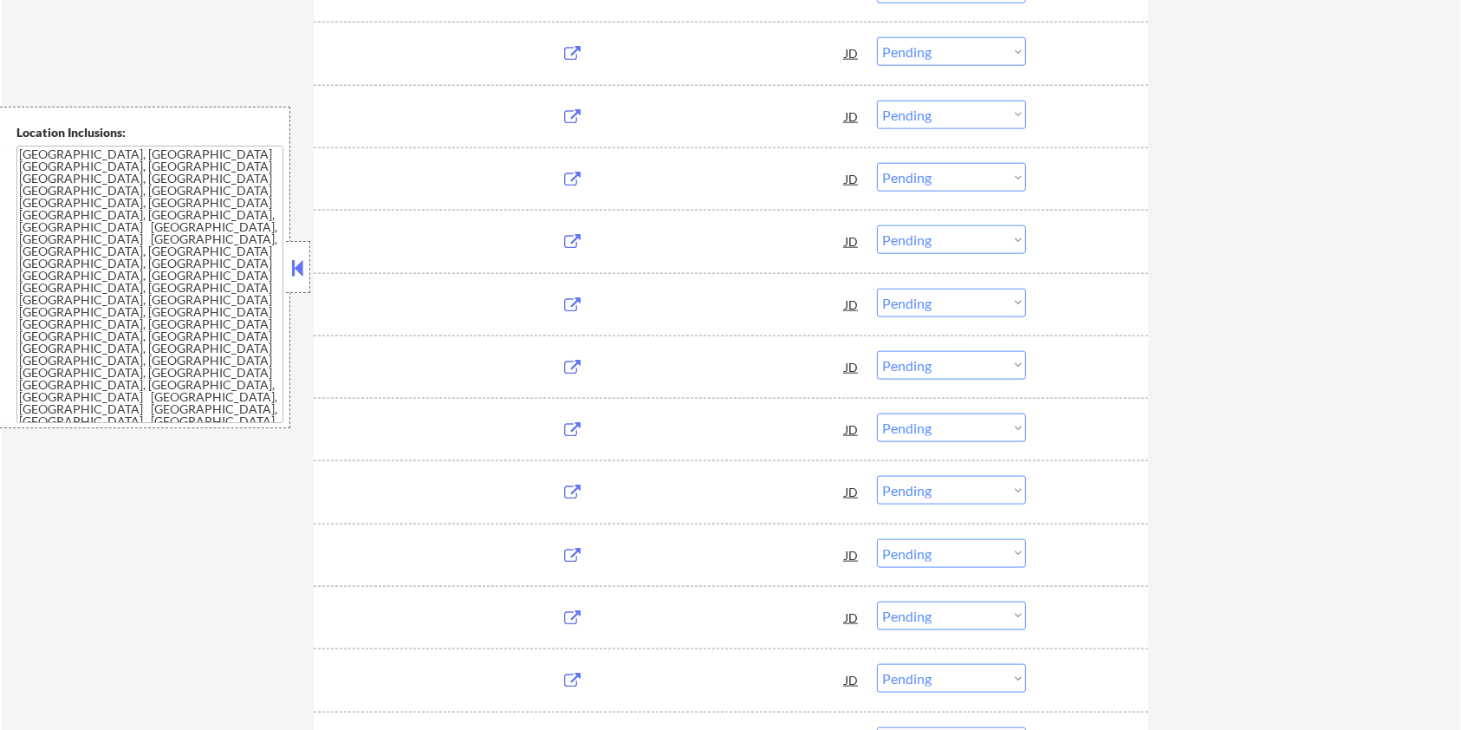
select select ""pending""
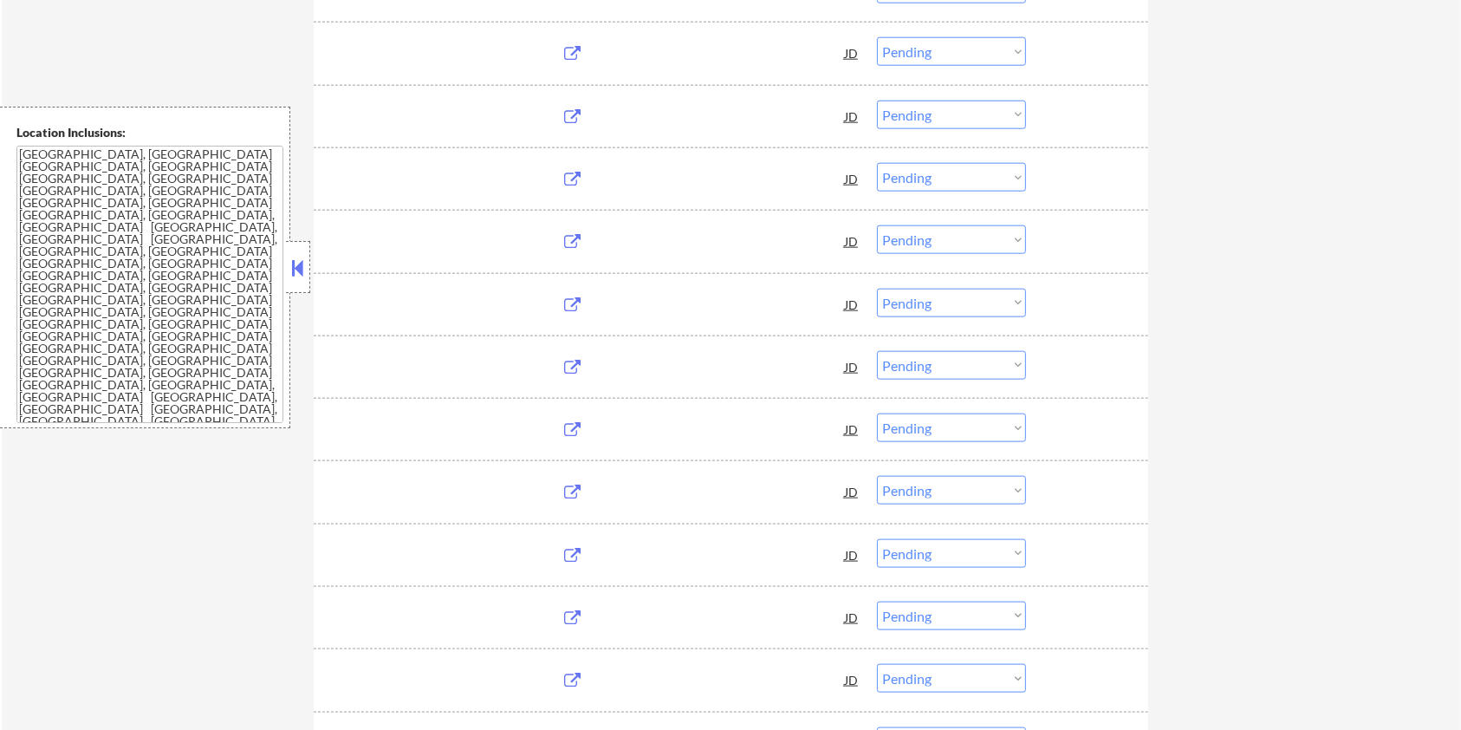
select select ""pending""
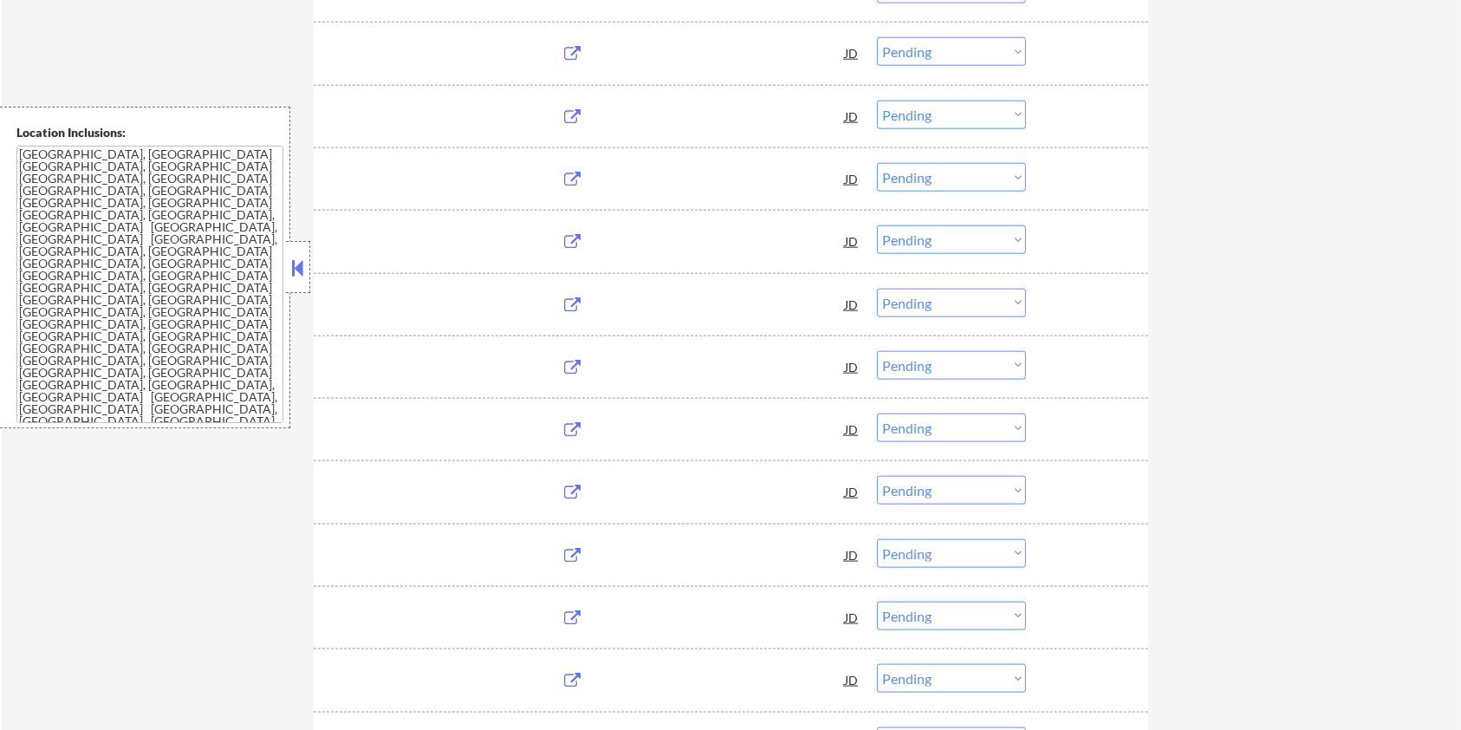
select select ""pending""
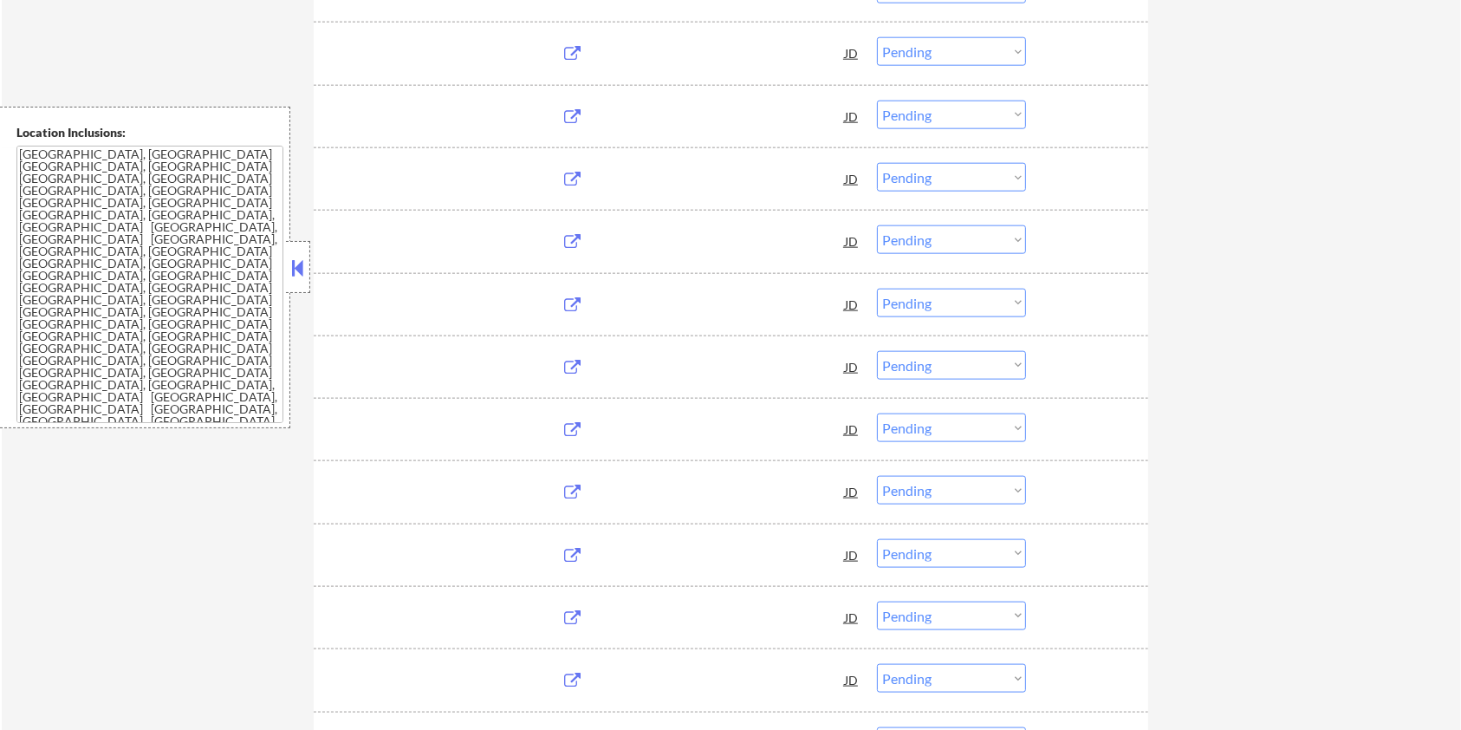
select select ""pending""
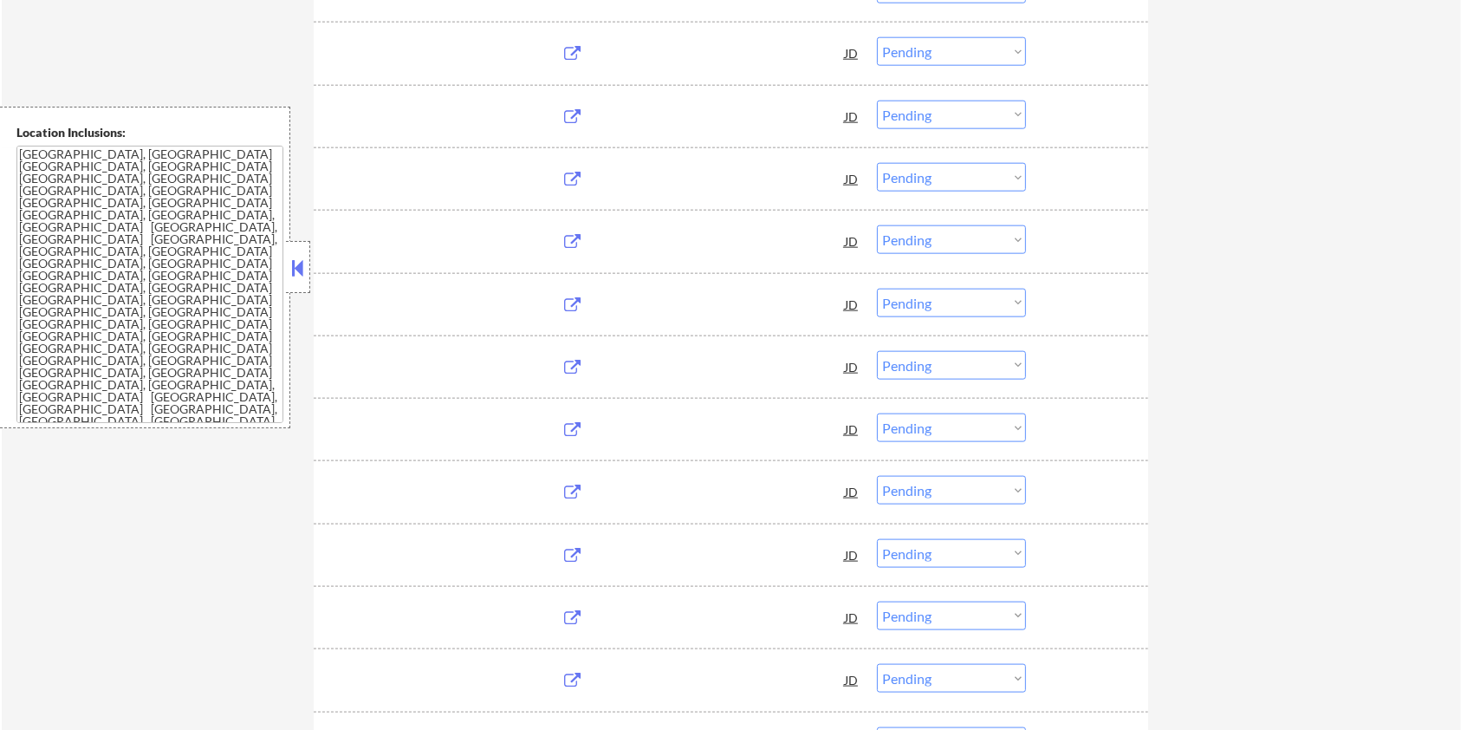
select select ""pending""
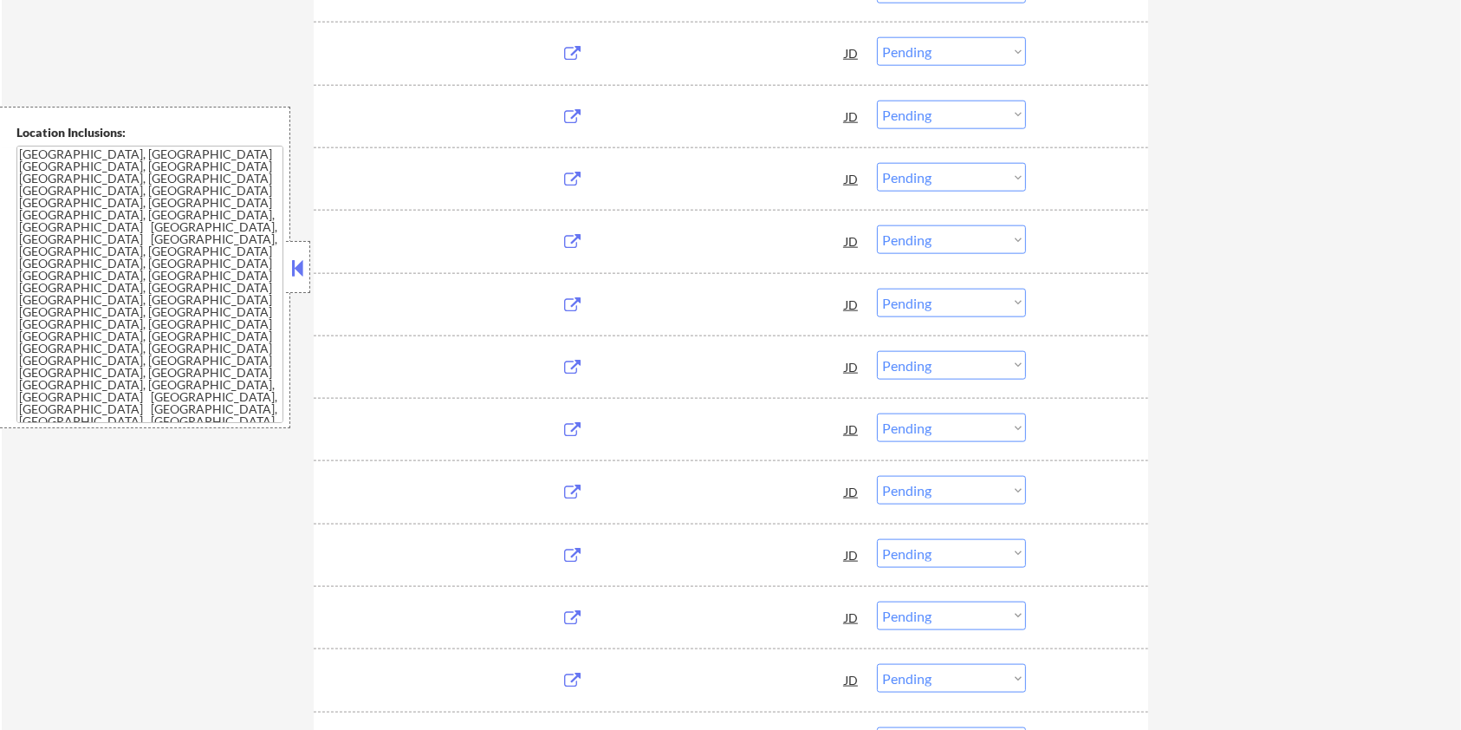
select select ""pending""
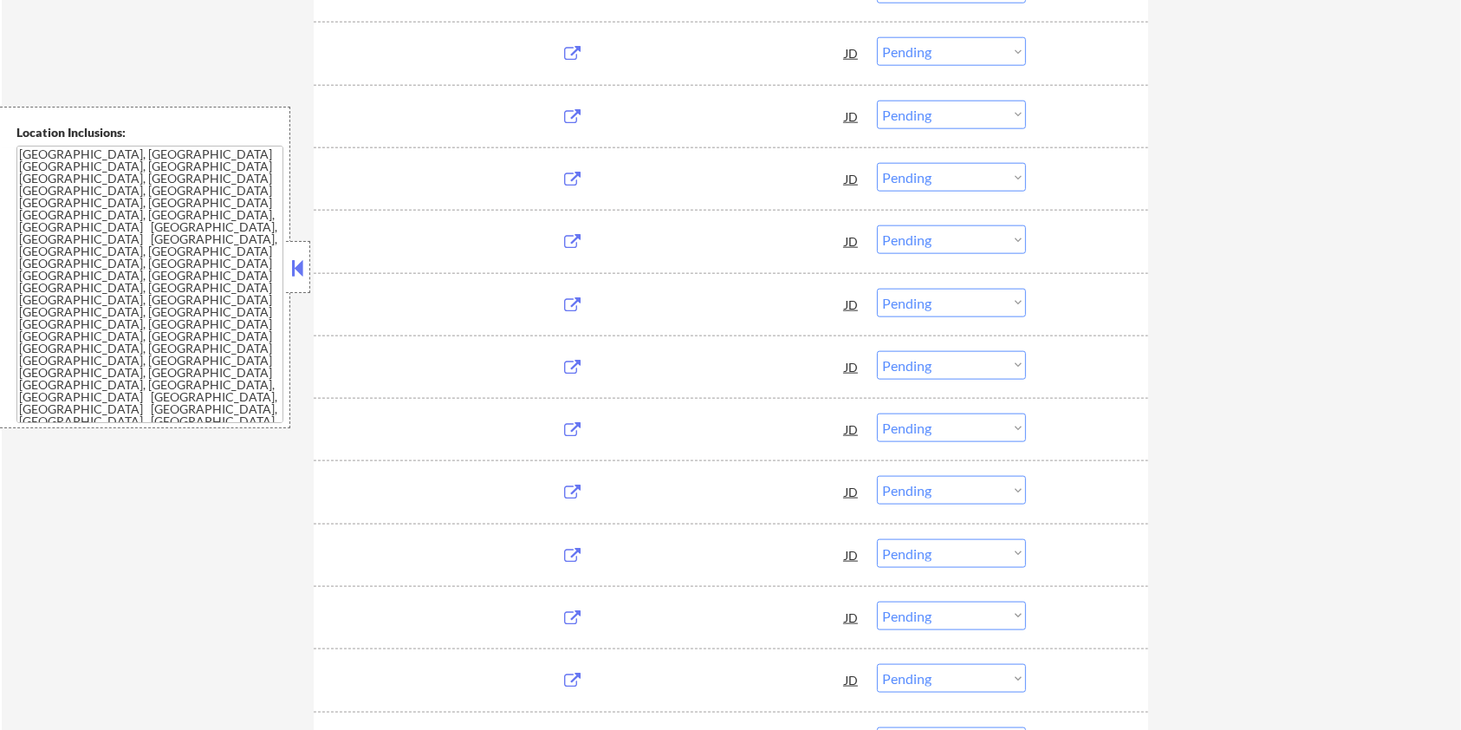
select select ""pending""
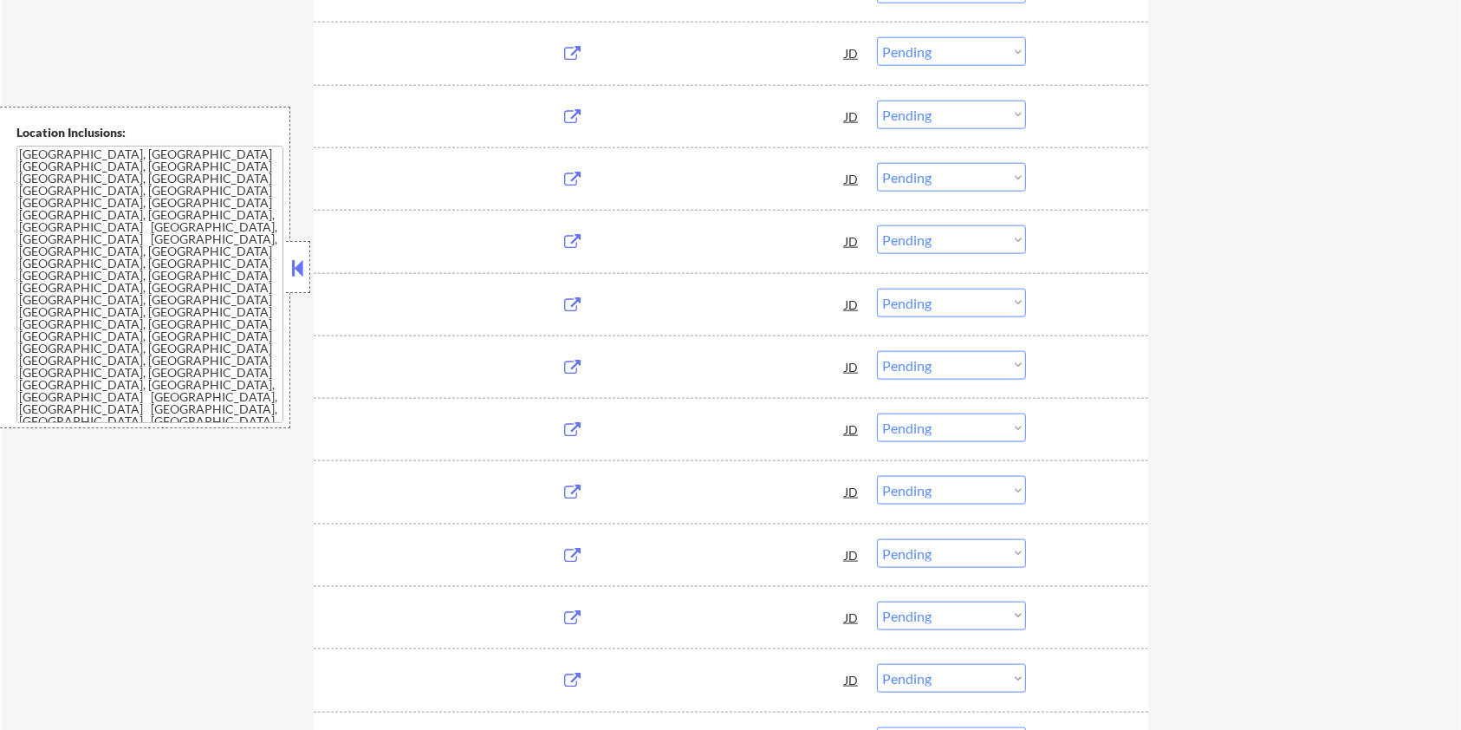
select select ""pending""
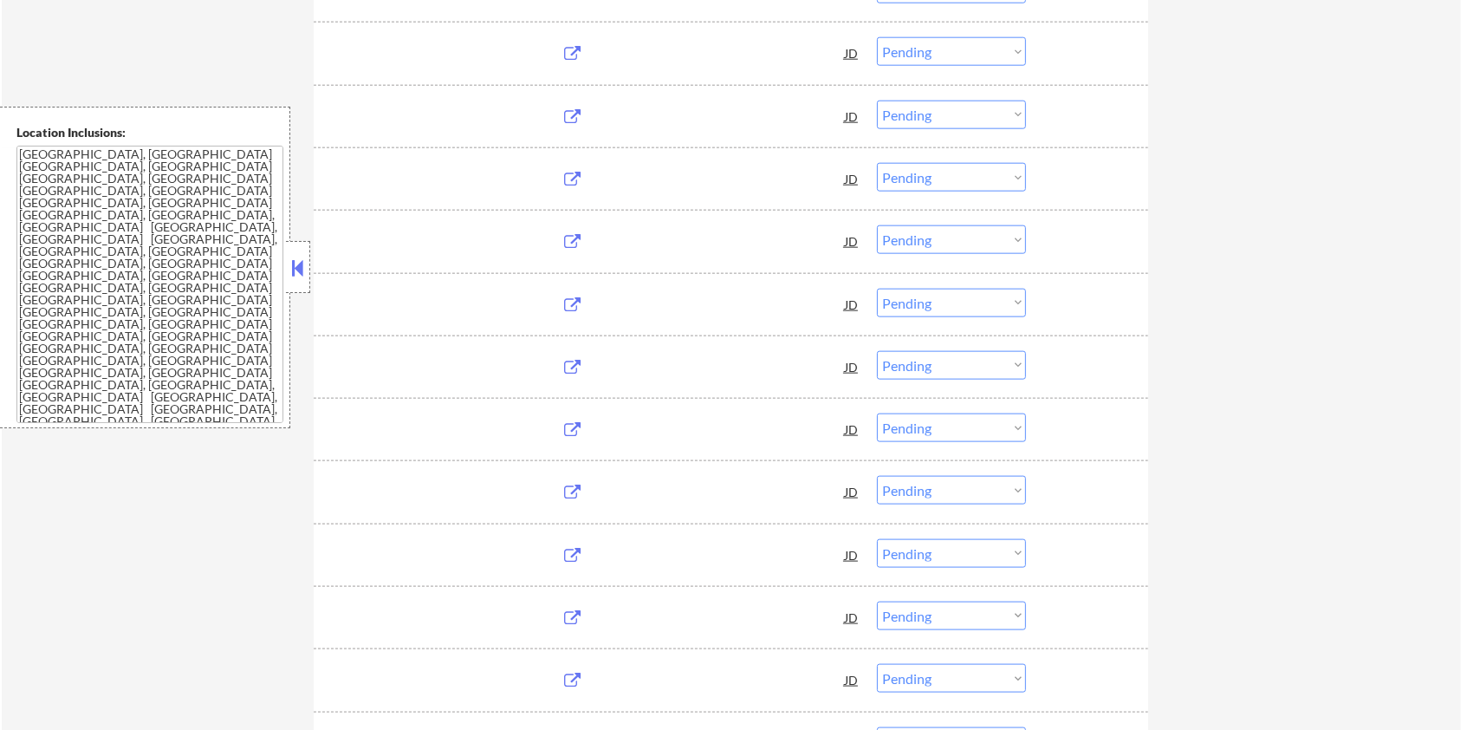
select select ""pending""
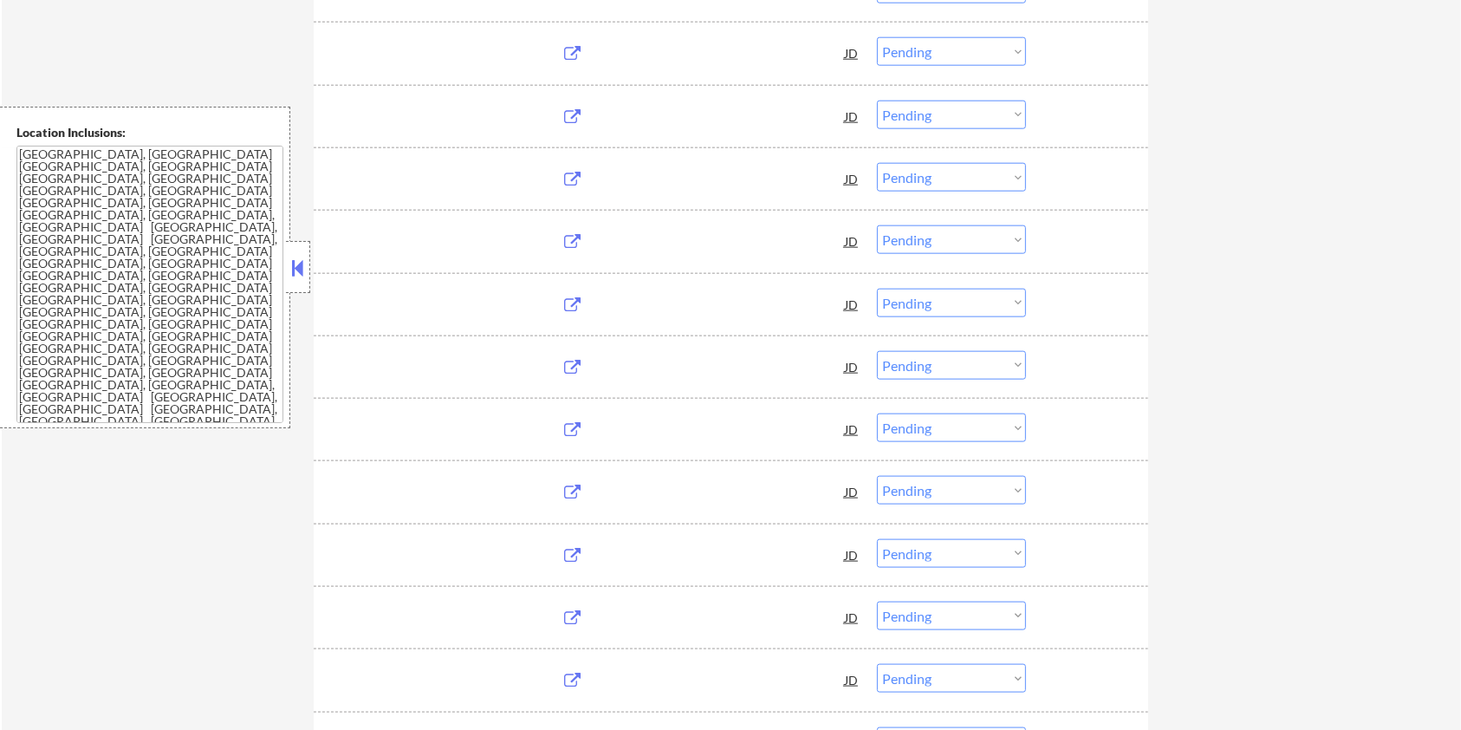
select select ""pending""
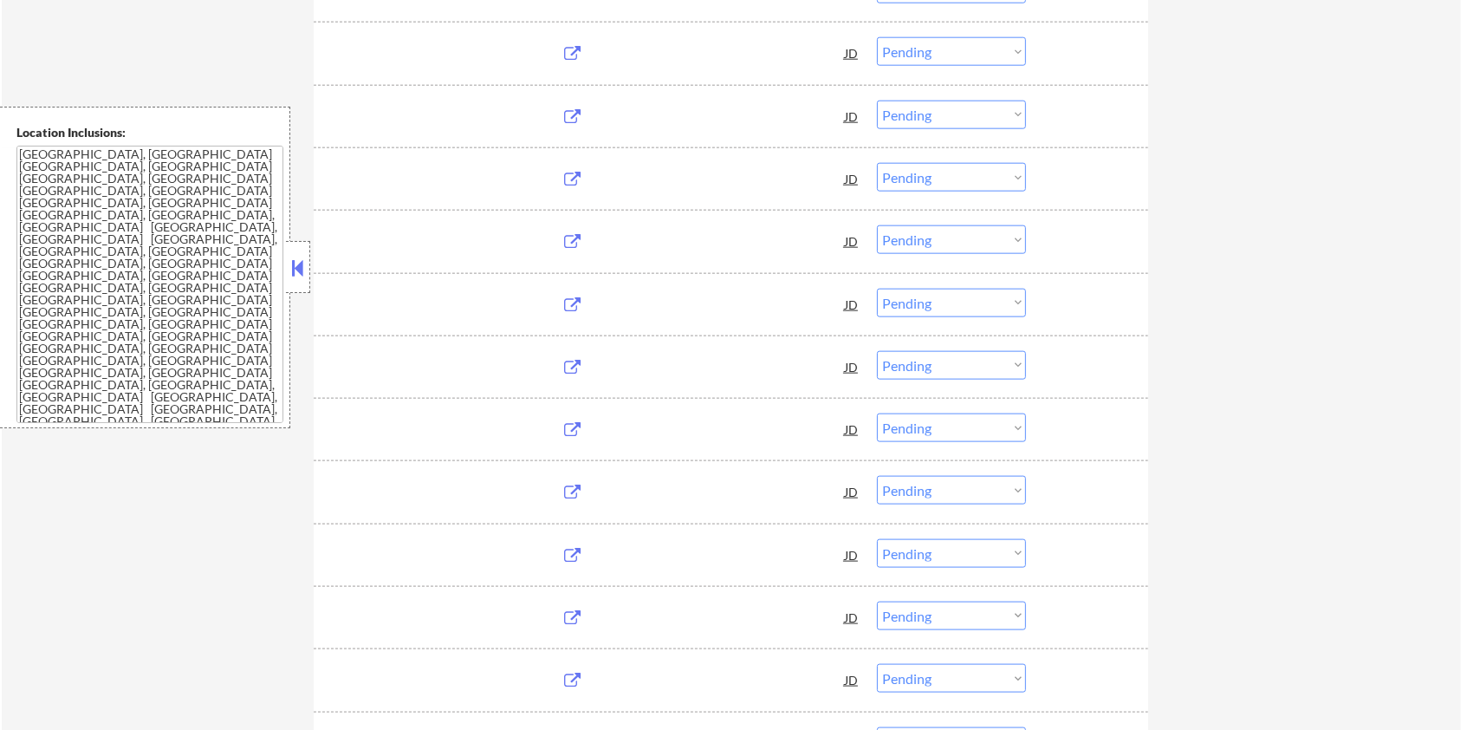
select select ""pending""
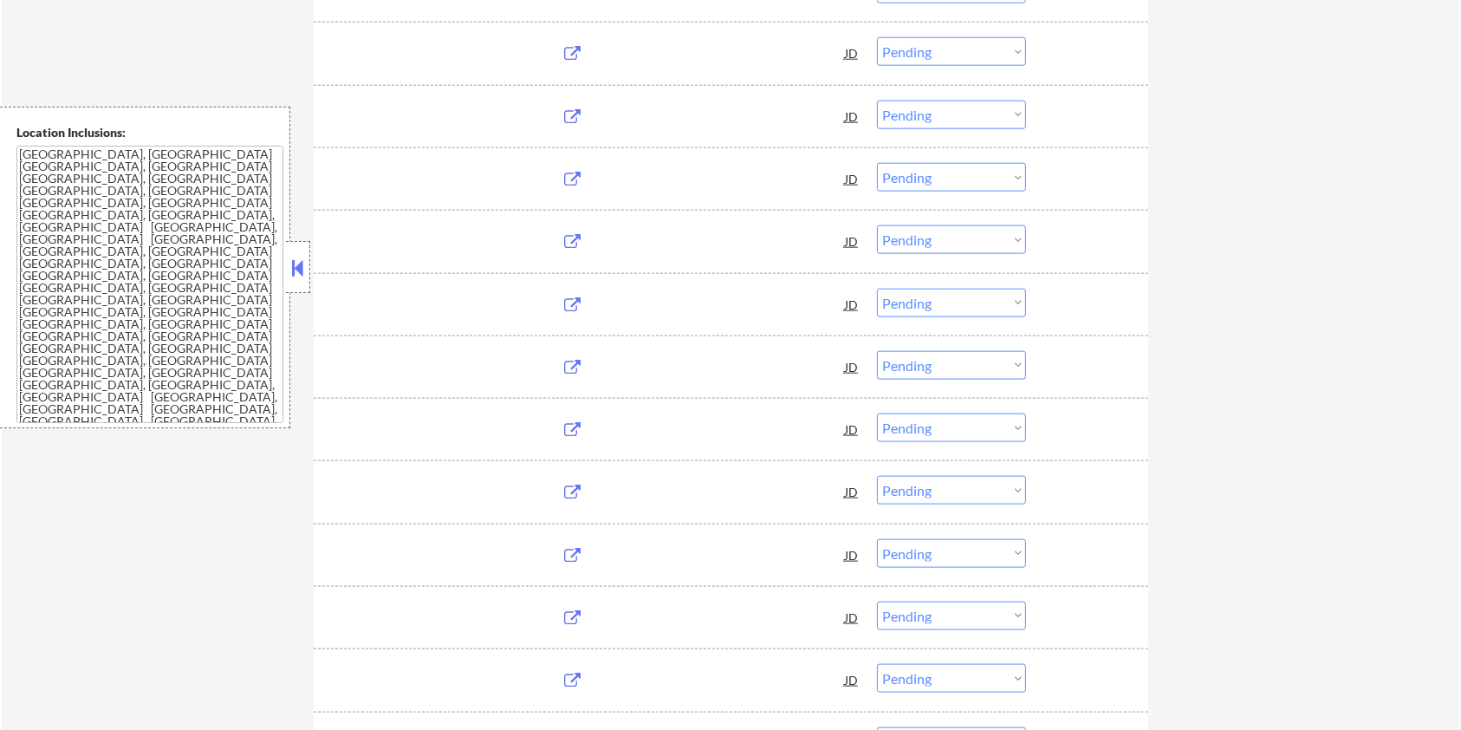
select select ""pending""
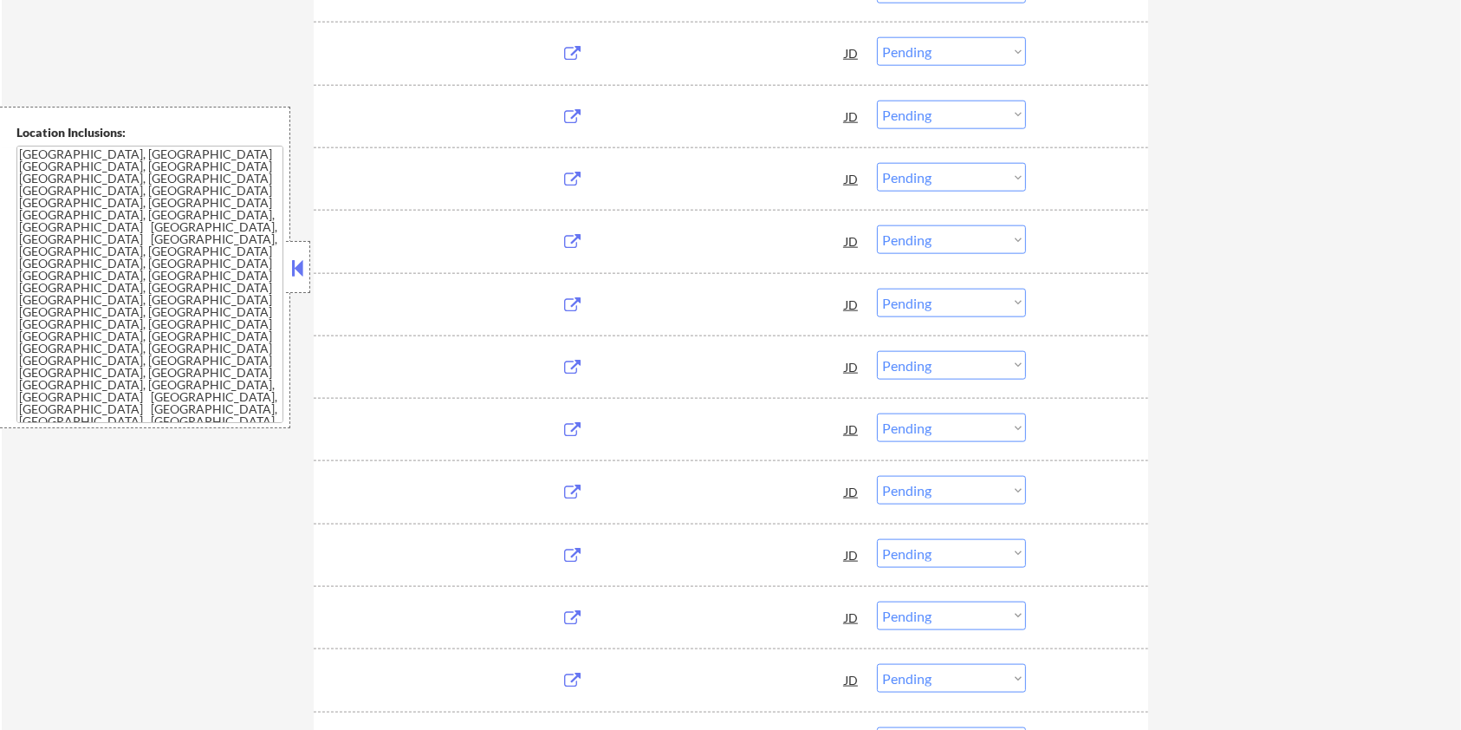
select select ""pending""
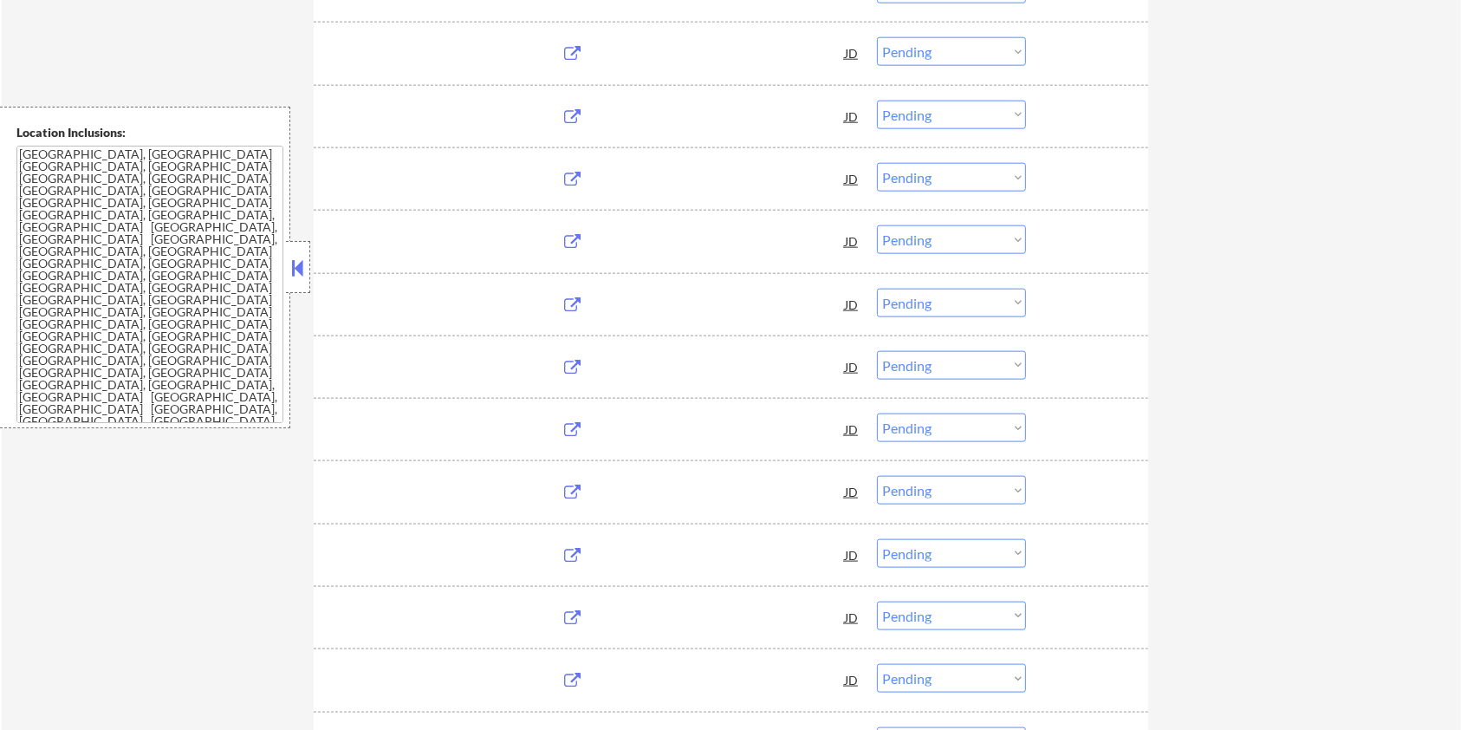
select select ""pending""
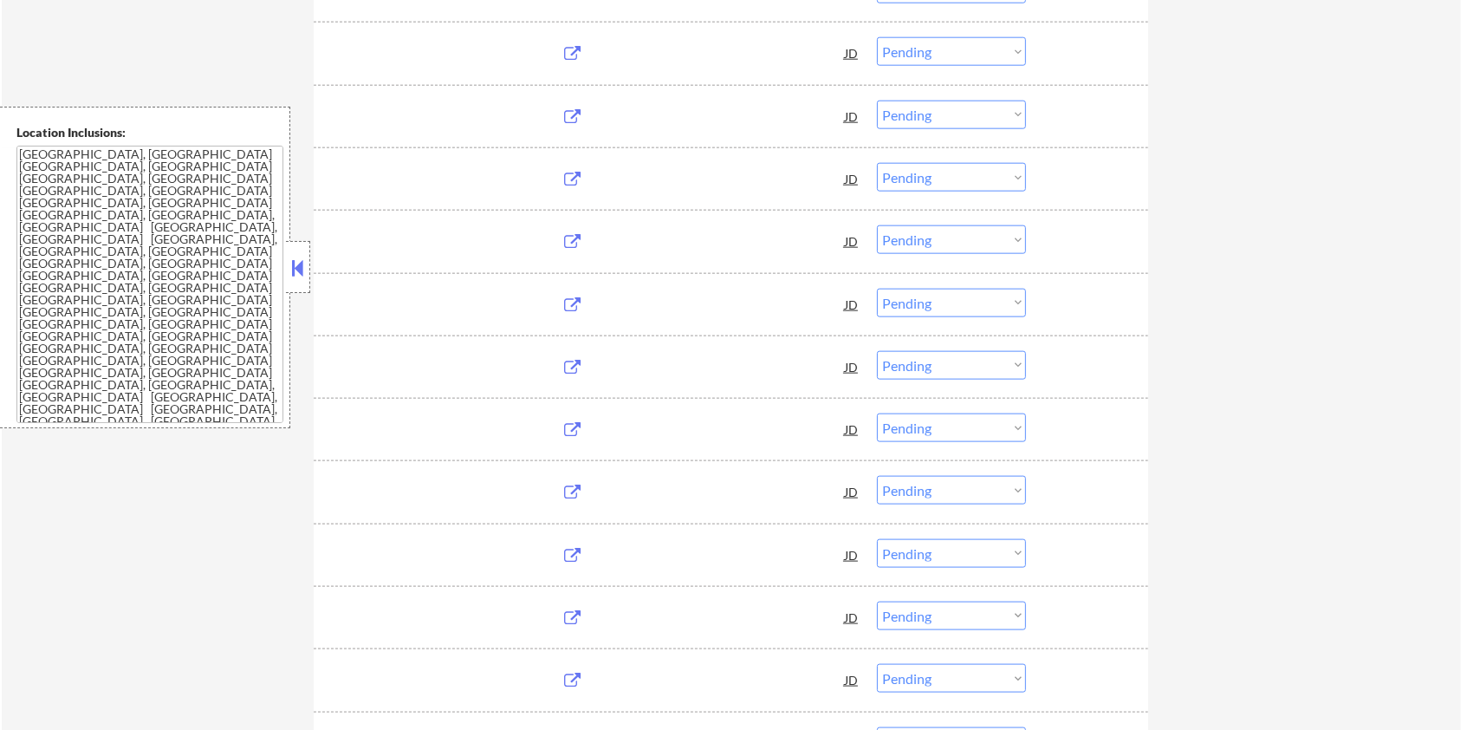
select select ""pending""
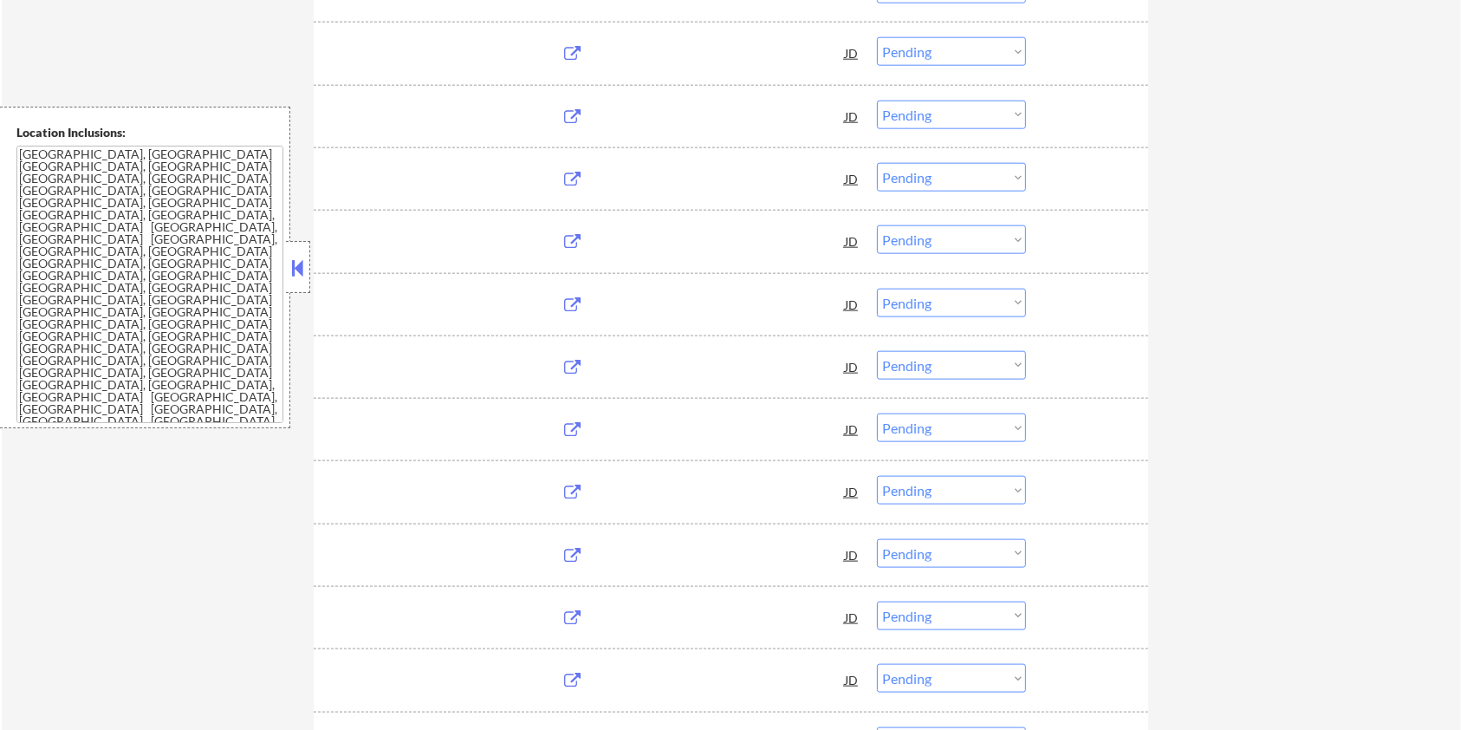
select select ""pending""
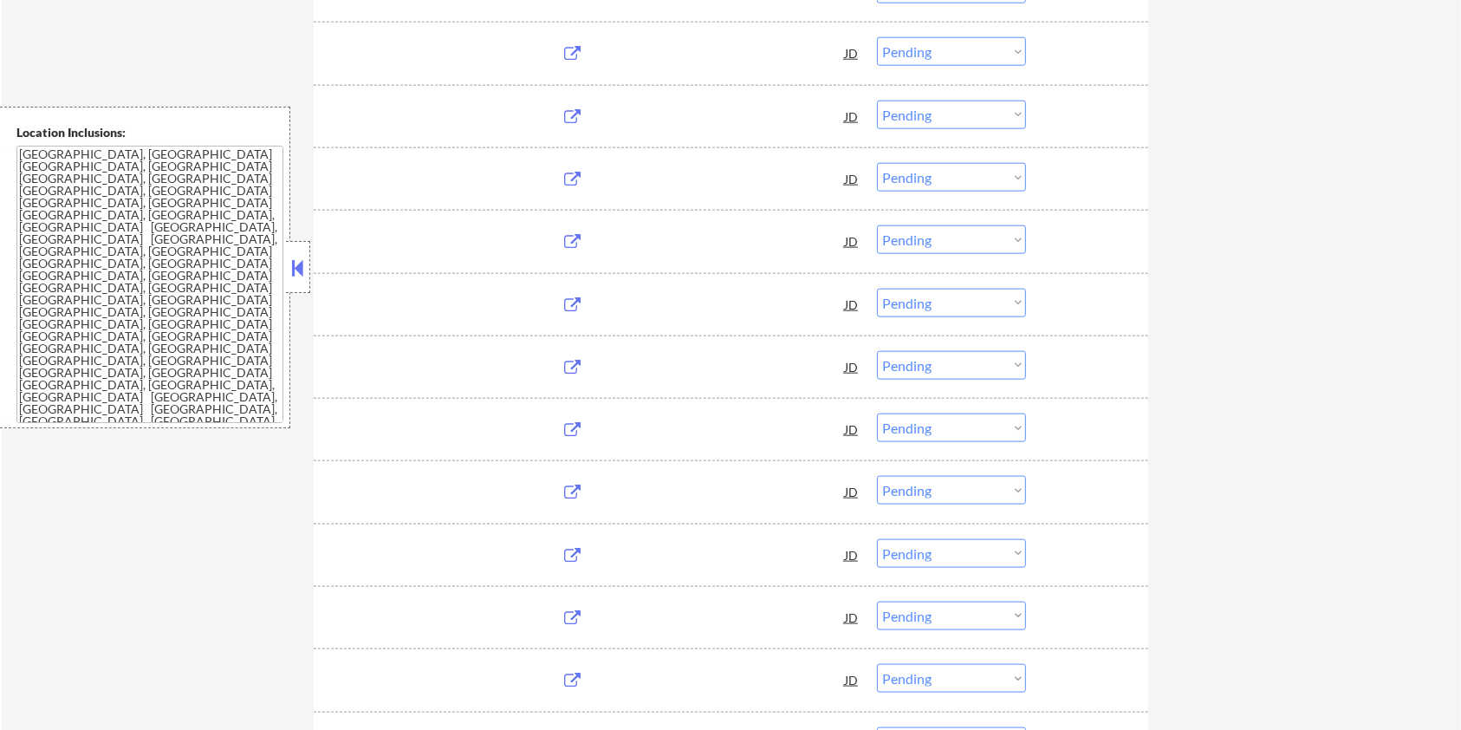
select select ""pending""
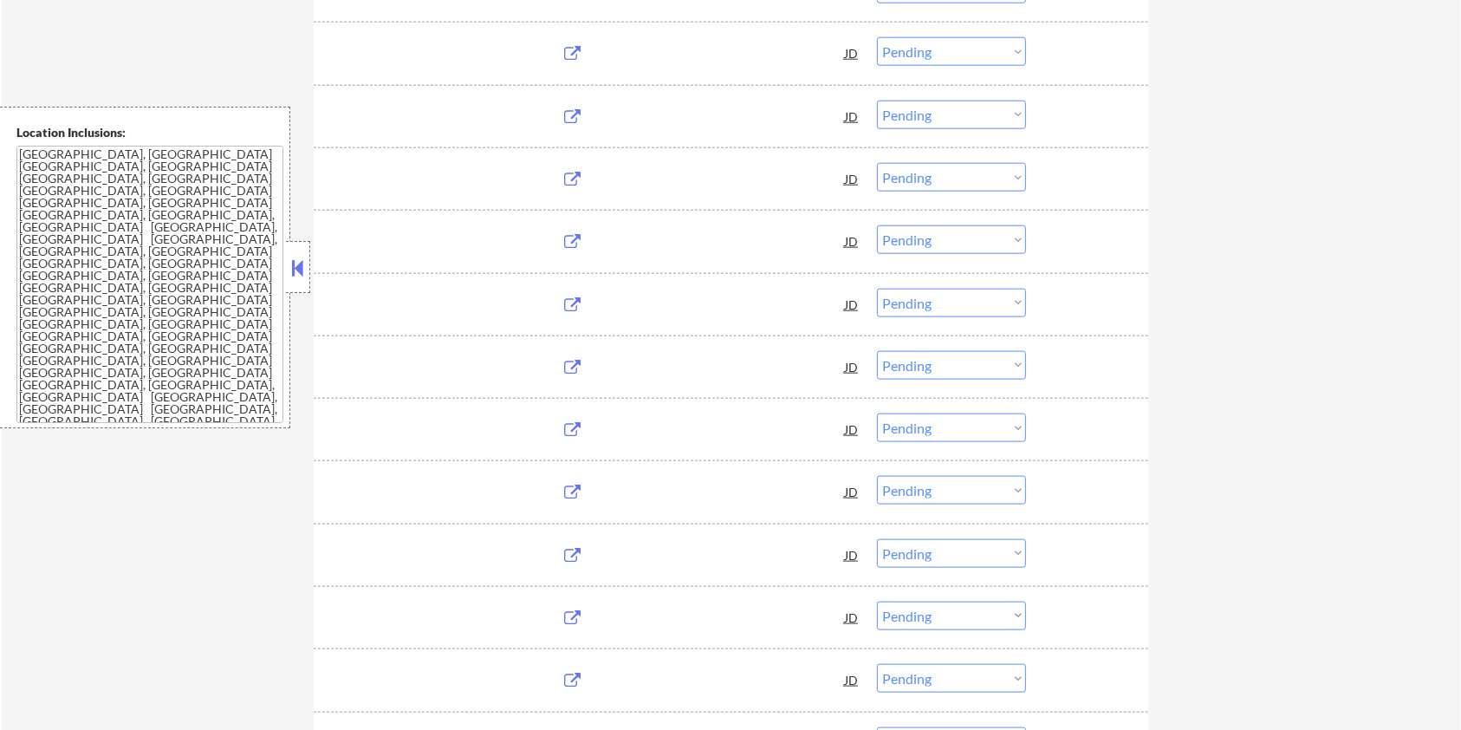
select select ""pending""
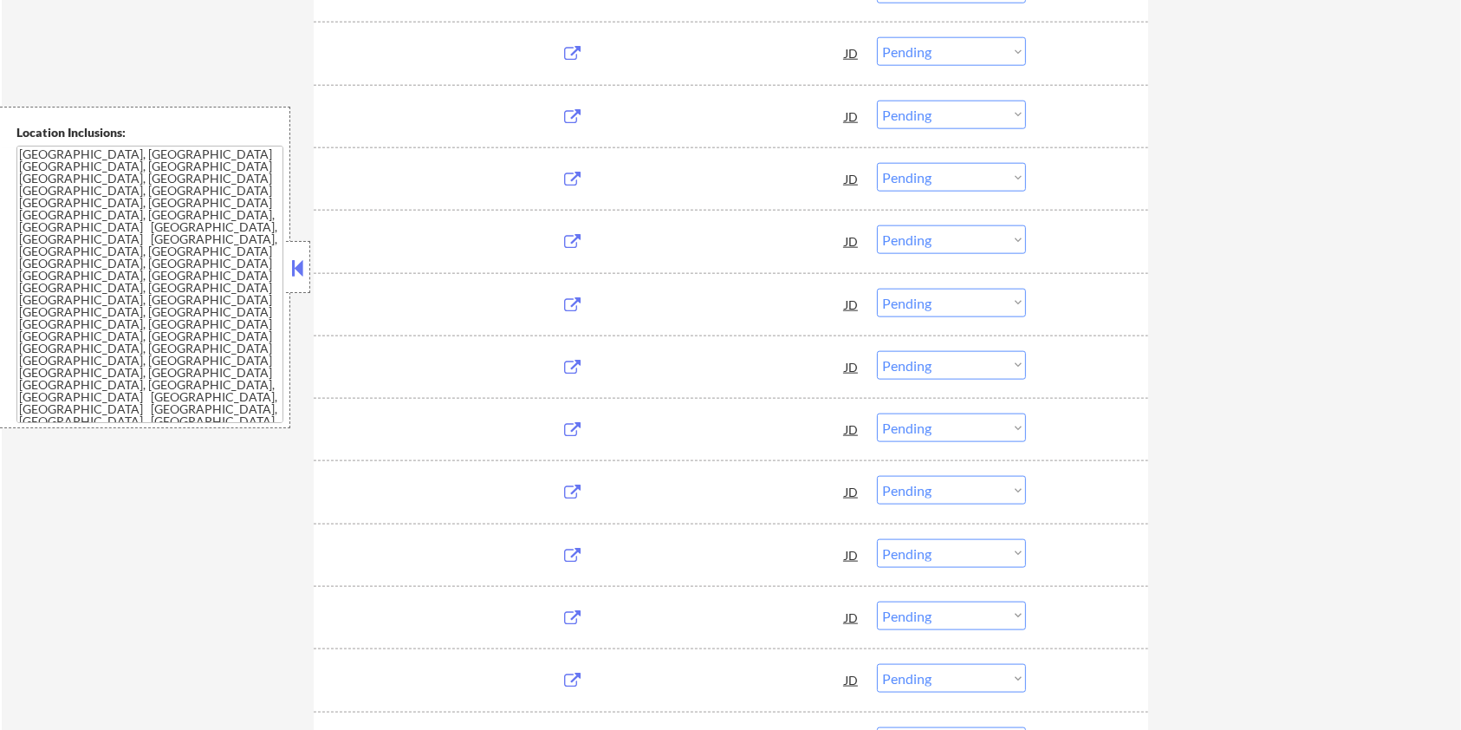
select select ""pending""
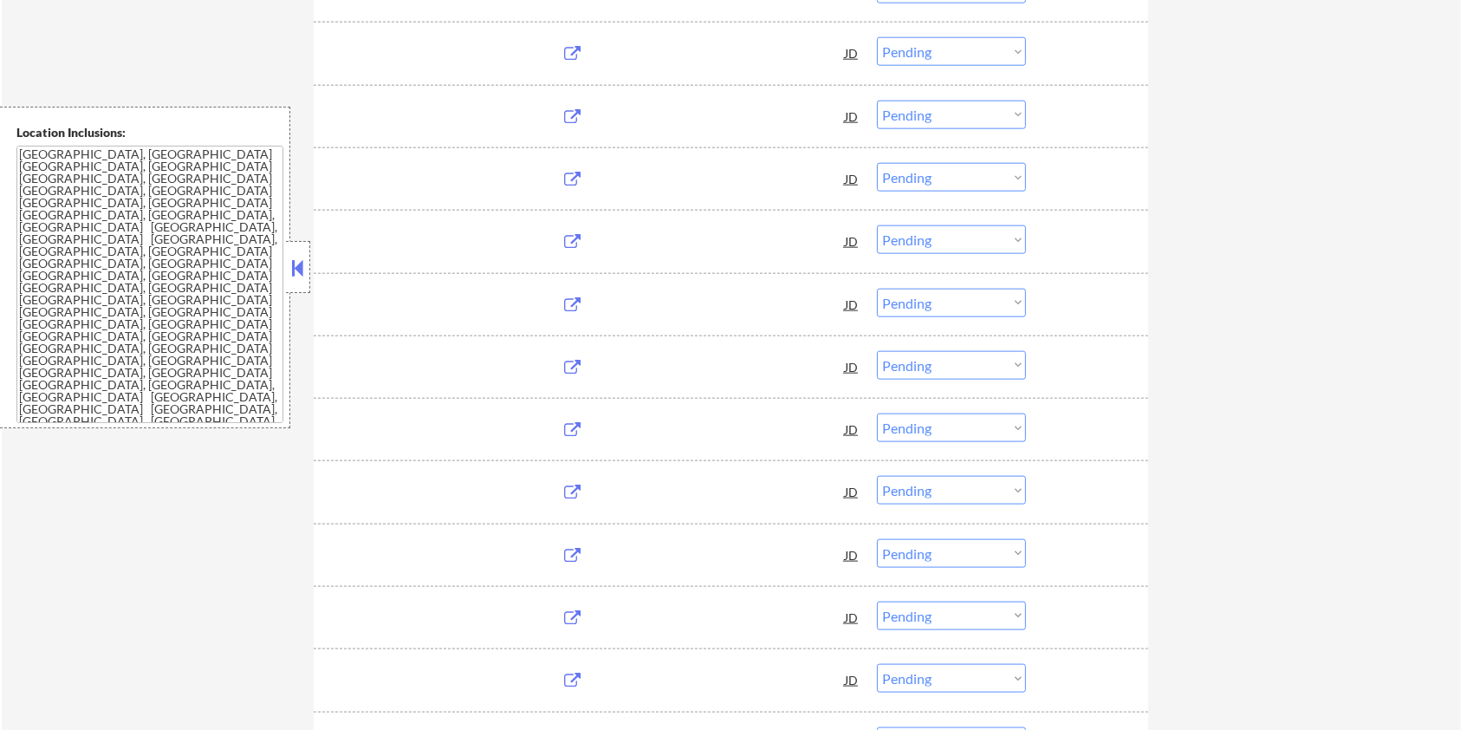
select select ""pending""
